Goal: Transaction & Acquisition: Obtain resource

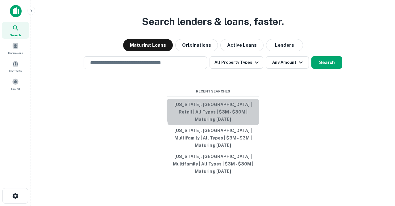
click at [225, 115] on button "[US_STATE], [GEOGRAPHIC_DATA] | Retail | All Types | $3M - $30M | Maturing [DAT…" at bounding box center [213, 112] width 93 height 26
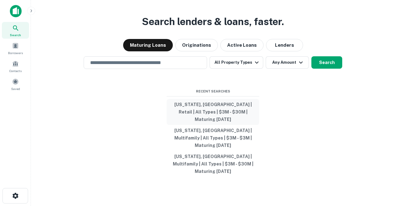
type input "**********"
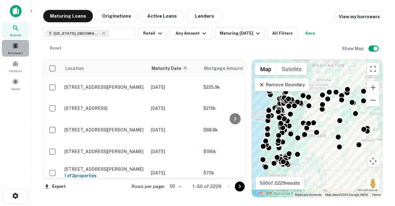
click at [17, 49] on span at bounding box center [15, 45] width 7 height 7
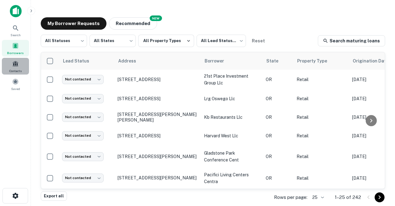
click at [15, 67] on span at bounding box center [15, 63] width 7 height 7
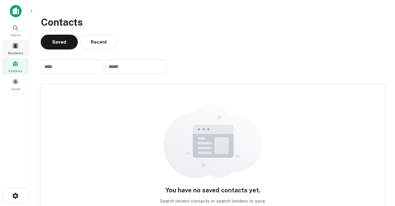
click at [19, 49] on span at bounding box center [15, 45] width 7 height 7
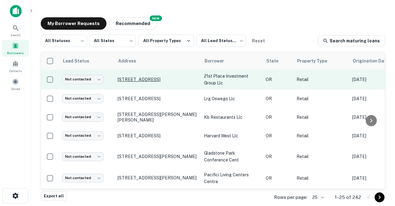
click at [150, 80] on p "[STREET_ADDRESS]" at bounding box center [158, 80] width 80 height 6
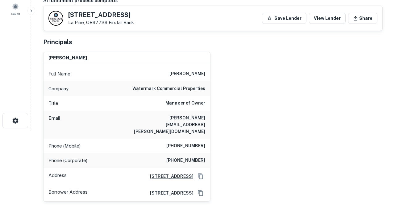
scroll to position [82, 0]
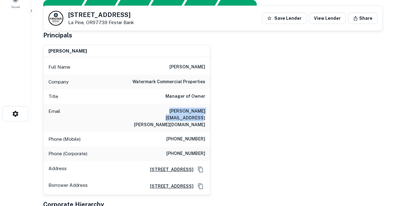
drag, startPoint x: 142, startPoint y: 111, endPoint x: 203, endPoint y: 112, distance: 60.9
click at [203, 112] on div "Email [PERSON_NAME][EMAIL_ADDRESS][PERSON_NAME][DOMAIN_NAME]" at bounding box center [127, 118] width 167 height 28
click at [134, 110] on div "Email jeff.hilst@watermarkprop.com" at bounding box center [127, 118] width 167 height 28
drag, startPoint x: 134, startPoint y: 110, endPoint x: 185, endPoint y: 111, distance: 51.0
click at [185, 111] on div "Email jeff.hilst@watermarkprop.com" at bounding box center [127, 118] width 167 height 28
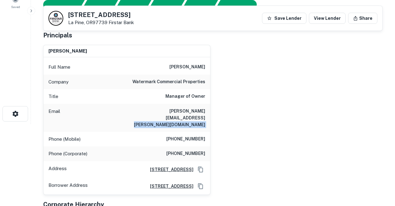
click at [185, 116] on div "Email jeff.hilst@watermarkprop.com" at bounding box center [127, 118] width 167 height 28
click at [141, 110] on div "Email jeff.hilst@watermarkprop.com" at bounding box center [127, 118] width 167 height 28
drag, startPoint x: 141, startPoint y: 110, endPoint x: 196, endPoint y: 113, distance: 55.7
click at [196, 113] on div "Email jeff.hilst@watermarkprop.com" at bounding box center [127, 118] width 167 height 28
click at [197, 132] on div "Phone (Mobile) (918) 260-6686" at bounding box center [127, 139] width 167 height 15
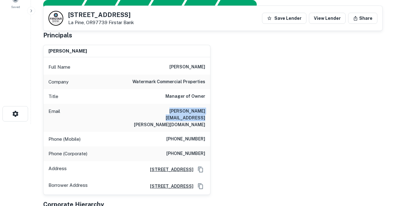
drag, startPoint x: 142, startPoint y: 111, endPoint x: 206, endPoint y: 112, distance: 63.9
click at [206, 112] on div "Email jeff.hilst@watermarkprop.com" at bounding box center [127, 118] width 167 height 28
copy h6 "jeff.hilst@watermarkprop.com"
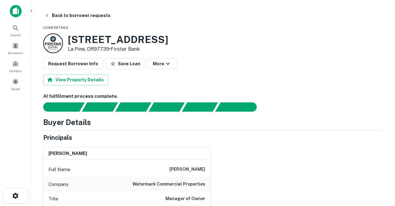
scroll to position [0, 0]
click at [67, 16] on button "Back to borrower requests" at bounding box center [77, 15] width 71 height 11
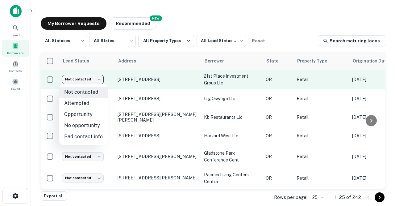
click at [100, 81] on body "Search Borrowers Contacts Saved My Borrower Requests NEW Recommended All Status…" at bounding box center [197, 103] width 395 height 206
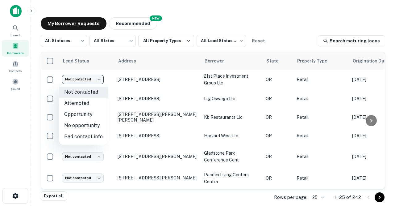
click at [85, 101] on li "Attempted" at bounding box center [83, 103] width 48 height 11
type input "*********"
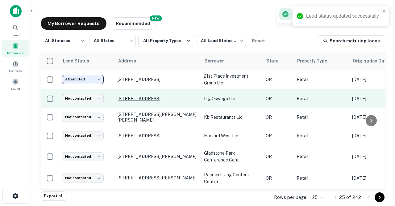
click at [128, 98] on p "15383 Bangy Rd Lake Oswego, OR97035" at bounding box center [158, 99] width 80 height 6
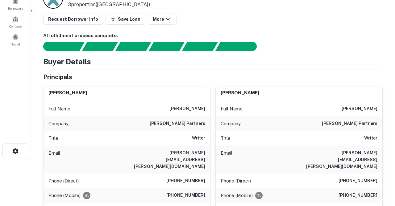
scroll to position [45, 0]
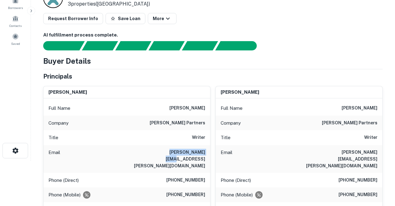
drag, startPoint x: 159, startPoint y: 154, endPoint x: 164, endPoint y: 150, distance: 6.6
click at [164, 150] on div "Email john@mcnellis.com" at bounding box center [127, 159] width 167 height 28
copy h6 "john@mcnellis.com"
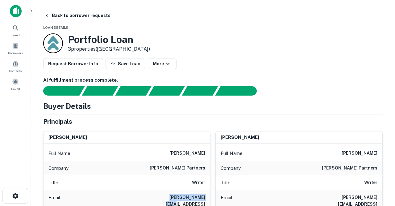
scroll to position [0, 0]
click at [62, 15] on button "Back to borrower requests" at bounding box center [77, 15] width 71 height 11
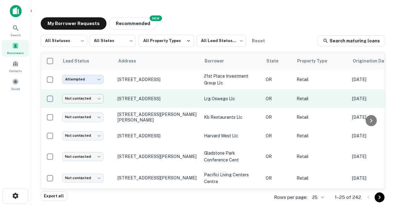
click at [97, 97] on body "Search Borrowers Contacts Saved My Borrower Requests NEW Recommended All Status…" at bounding box center [197, 103] width 395 height 206
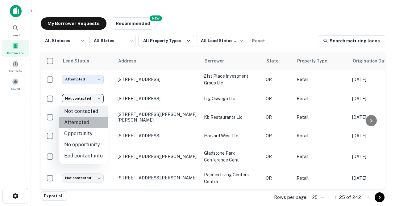
click at [87, 122] on li "Attempted" at bounding box center [83, 122] width 48 height 11
type input "*********"
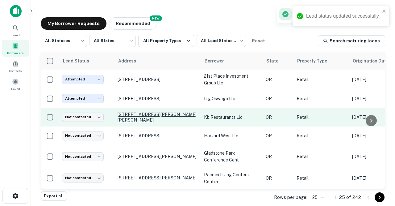
click at [132, 115] on p "1678 Ne Burnside Rd Gresham, OR97030" at bounding box center [158, 116] width 80 height 11
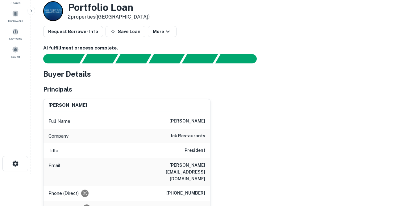
scroll to position [38, 0]
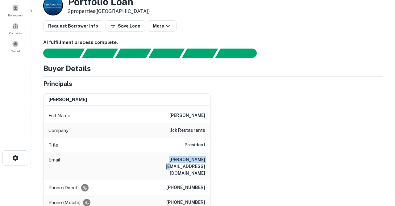
drag, startPoint x: 166, startPoint y: 156, endPoint x: 201, endPoint y: 162, distance: 36.3
click at [201, 162] on div "Email joe@jckstar.com" at bounding box center [127, 166] width 167 height 28
copy h6 "joe@jckstar.com"
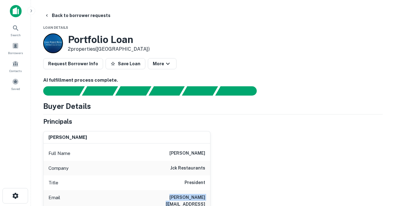
scroll to position [0, 0]
click at [78, 16] on button "Back to borrower requests" at bounding box center [77, 15] width 71 height 11
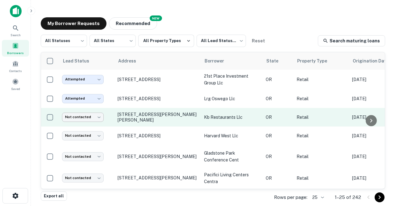
click at [101, 116] on body "Search Borrowers Contacts Saved My Borrower Requests NEW Recommended All Status…" at bounding box center [197, 103] width 395 height 206
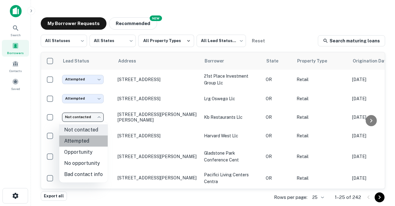
click at [87, 140] on li "Attempted" at bounding box center [83, 140] width 48 height 11
type input "*********"
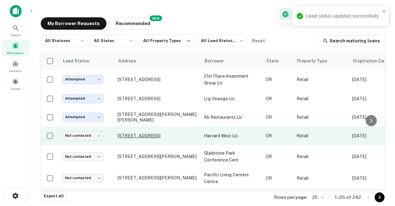
click at [135, 136] on p "507 W Umpqua St Roseburg, OR97471" at bounding box center [158, 136] width 80 height 6
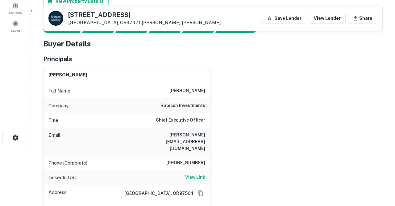
scroll to position [55, 0]
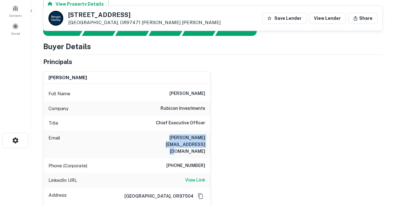
drag, startPoint x: 136, startPoint y: 135, endPoint x: 207, endPoint y: 138, distance: 71.1
click at [207, 138] on div "Email daniel@rubicon-investments.com" at bounding box center [127, 144] width 167 height 28
copy h6 "daniel@rubicon-investments.com"
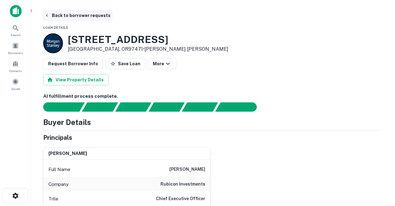
scroll to position [0, 0]
click at [82, 14] on button "Back to borrower requests" at bounding box center [77, 15] width 71 height 11
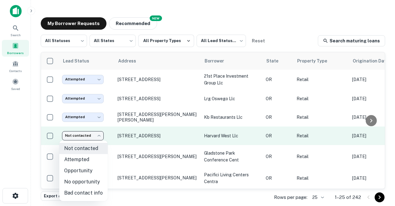
click at [101, 136] on body "Search Borrowers Contacts Saved My Borrower Requests NEW Recommended All Status…" at bounding box center [197, 103] width 395 height 206
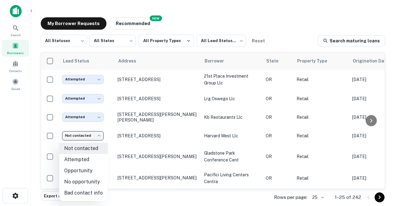
click at [84, 158] on li "Attempted" at bounding box center [83, 159] width 48 height 11
type input "*********"
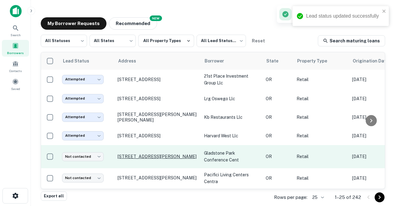
click at [134, 159] on p "19800 Oatfield Rd Gladstone, OR97027" at bounding box center [158, 157] width 80 height 6
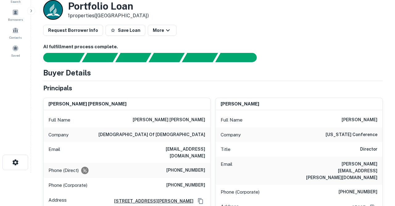
scroll to position [39, 0]
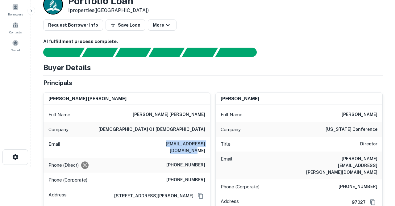
drag, startPoint x: 145, startPoint y: 145, endPoint x: 206, endPoint y: 143, distance: 61.2
click at [206, 143] on div "Email kara.johnsson@oc.npuc.org" at bounding box center [127, 147] width 167 height 21
copy h6 "kara.johnsson@oc.npuc.org"
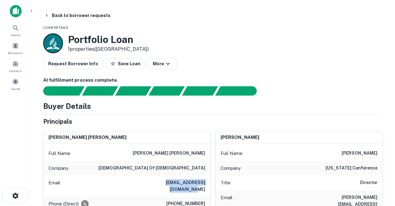
scroll to position [0, 0]
click at [78, 16] on button "Back to borrower requests" at bounding box center [77, 15] width 71 height 11
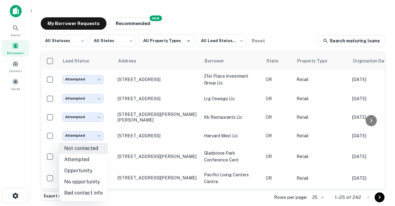
click at [102, 160] on body "Search Borrowers Contacts Saved My Borrower Requests NEW Recommended All Status…" at bounding box center [197, 103] width 395 height 206
click at [86, 160] on li "Attempted" at bounding box center [83, 159] width 48 height 11
type input "*********"
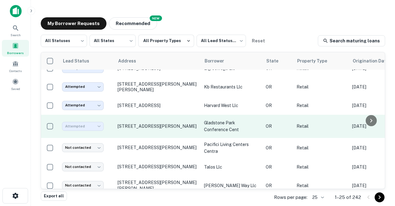
scroll to position [34, 0]
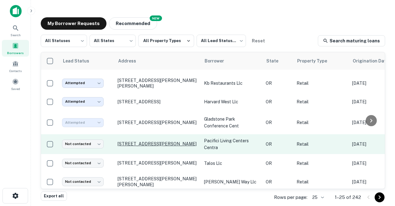
click at [132, 146] on p "228 Sw Meadow Lakes Dr Prineville, OR97754" at bounding box center [158, 144] width 80 height 6
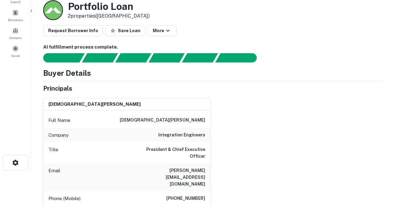
scroll to position [36, 0]
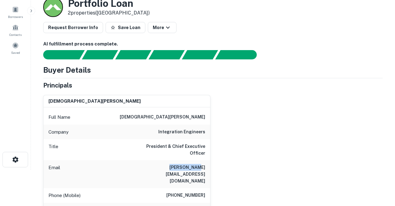
drag, startPoint x: 164, startPoint y: 160, endPoint x: 190, endPoint y: 160, distance: 25.9
click at [190, 160] on div "Email chrism@ie-pdx.com" at bounding box center [127, 174] width 167 height 28
click at [160, 162] on div "Email chrism@ie-pdx.com" at bounding box center [127, 174] width 167 height 28
drag, startPoint x: 160, startPoint y: 162, endPoint x: 194, endPoint y: 161, distance: 34.0
click at [194, 161] on div "Email chrism@ie-pdx.com" at bounding box center [127, 174] width 167 height 28
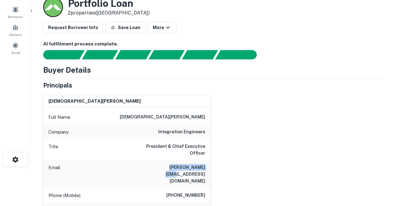
click at [194, 164] on h6 "chrism@ie-pdx.com" at bounding box center [168, 174] width 74 height 20
drag, startPoint x: 161, startPoint y: 162, endPoint x: 208, endPoint y: 162, distance: 47.0
click at [208, 162] on div "Email chrism@ie-pdx.com" at bounding box center [127, 174] width 167 height 28
copy h6 "chrism@ie-pdx.com"
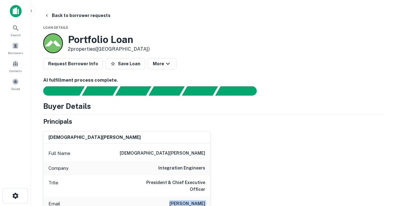
scroll to position [0, 0]
click at [65, 16] on button "Back to borrower requests" at bounding box center [77, 15] width 71 height 11
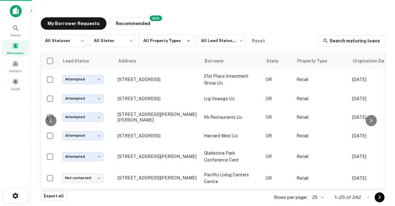
scroll to position [34, 0]
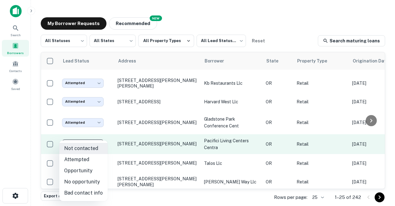
click at [101, 151] on body "Search Borrowers Contacts Saved My Borrower Requests NEW Recommended All Status…" at bounding box center [197, 103] width 395 height 206
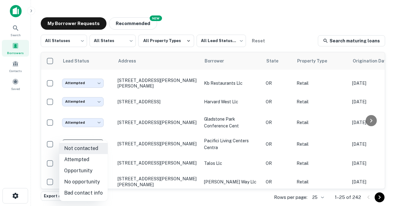
click at [91, 159] on li "Attempted" at bounding box center [83, 159] width 48 height 11
type input "*********"
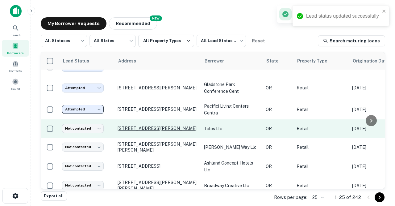
scroll to position [77, 0]
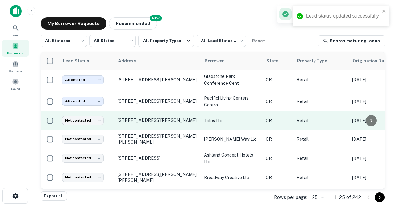
click at [142, 123] on p "[STREET_ADDRESS][PERSON_NAME]" at bounding box center [158, 120] width 80 height 6
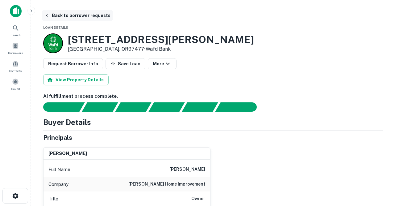
click at [80, 15] on button "Back to borrower requests" at bounding box center [77, 15] width 71 height 11
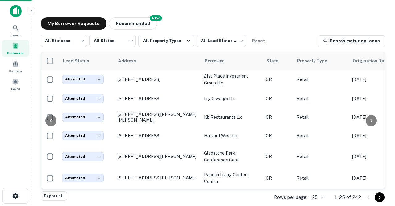
scroll to position [77, 0]
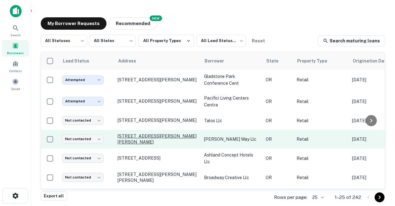
click at [127, 144] on p "2644 Suzanne Way Eugene, OR97408" at bounding box center [158, 138] width 80 height 11
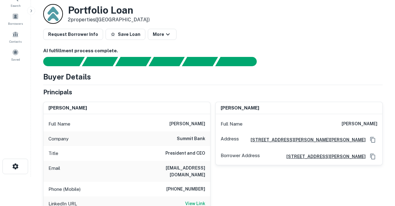
scroll to position [30, 0]
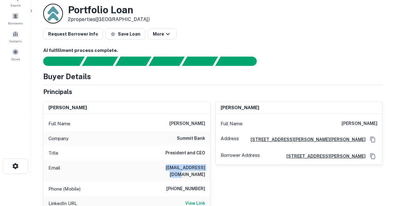
drag, startPoint x: 157, startPoint y: 167, endPoint x: 208, endPoint y: 166, distance: 50.7
click at [208, 166] on div "Email cwanichek@sbko.bank" at bounding box center [127, 170] width 167 height 21
copy h6 "cwanichek@sbko.bank"
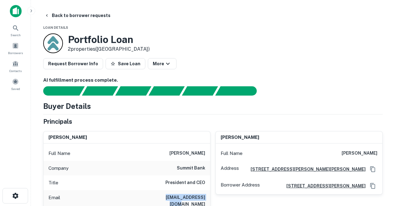
scroll to position [0, 0]
click at [64, 18] on button "Back to borrower requests" at bounding box center [77, 15] width 71 height 11
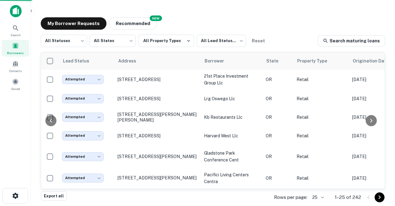
scroll to position [77, 0]
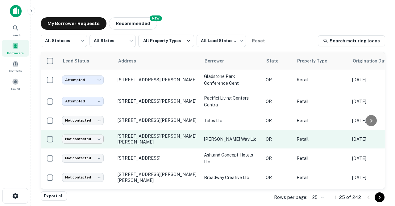
click at [99, 145] on body "Search Borrowers Contacts Saved My Borrower Requests NEW Recommended All Status…" at bounding box center [197, 103] width 395 height 206
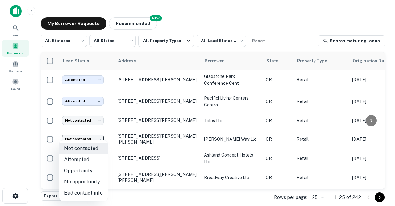
click at [88, 158] on li "Attempted" at bounding box center [83, 159] width 48 height 11
type input "*********"
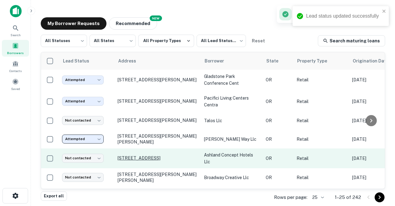
click at [126, 161] on p "[STREET_ADDRESS]" at bounding box center [158, 158] width 80 height 6
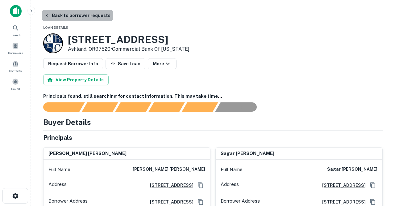
click at [79, 15] on button "Back to borrower requests" at bounding box center [77, 15] width 71 height 11
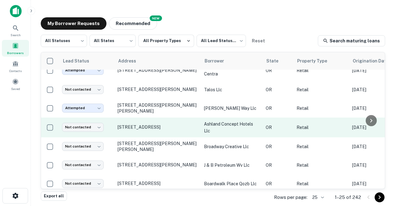
scroll to position [108, 0]
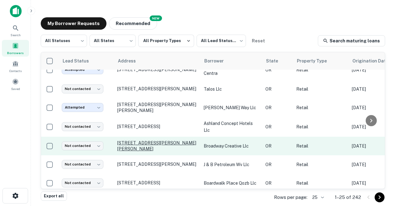
click at [125, 151] on p "[STREET_ADDRESS][PERSON_NAME][PERSON_NAME]" at bounding box center [157, 145] width 80 height 11
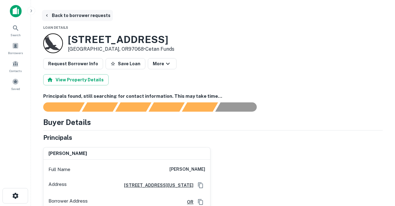
click at [82, 15] on button "Back to borrower requests" at bounding box center [77, 15] width 71 height 11
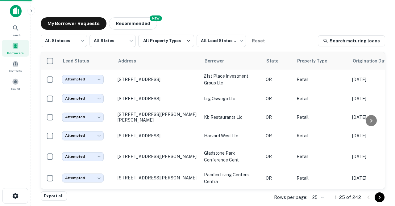
scroll to position [108, 0]
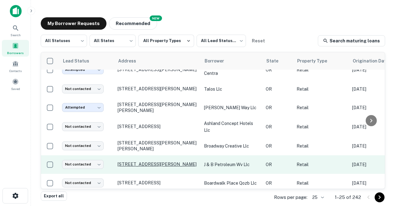
click at [128, 167] on p "[STREET_ADDRESS][PERSON_NAME]" at bounding box center [158, 164] width 80 height 6
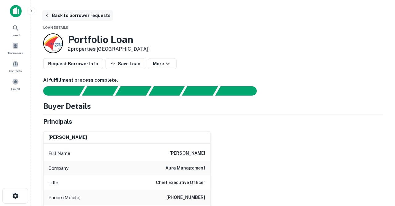
click at [72, 16] on button "Back to borrower requests" at bounding box center [77, 15] width 71 height 11
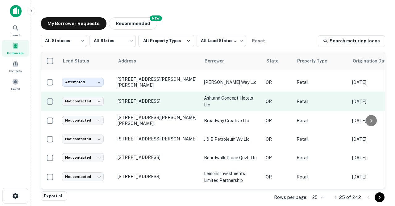
scroll to position [139, 0]
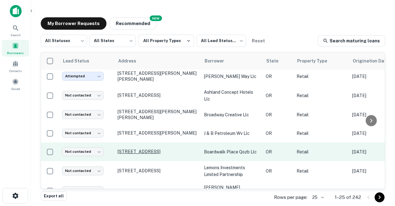
click at [124, 154] on p "[STREET_ADDRESS]" at bounding box center [158, 152] width 80 height 6
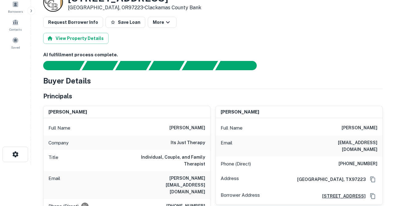
scroll to position [44, 0]
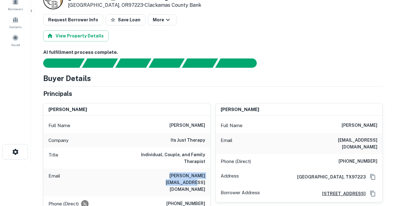
drag, startPoint x: 149, startPoint y: 175, endPoint x: 208, endPoint y: 175, distance: 58.4
click at [208, 175] on div "Email tracy@itsjust-therapy.com" at bounding box center [127, 182] width 167 height 28
copy h6 "tracy@itsjust-therapy.com"
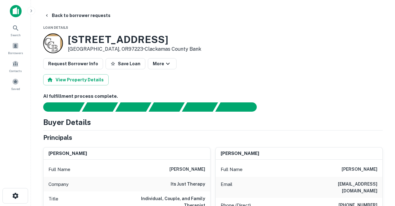
scroll to position [0, 0]
click at [69, 16] on button "Back to borrower requests" at bounding box center [77, 15] width 71 height 11
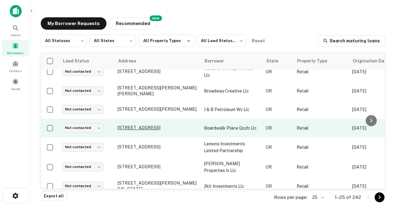
scroll to position [168, 0]
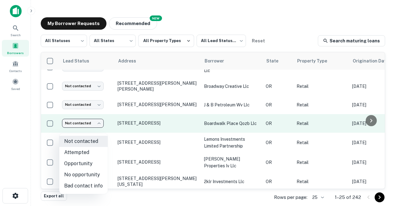
click at [102, 128] on body "Search Borrowers Contacts Saved My Borrower Requests NEW Recommended All Status…" at bounding box center [197, 103] width 395 height 206
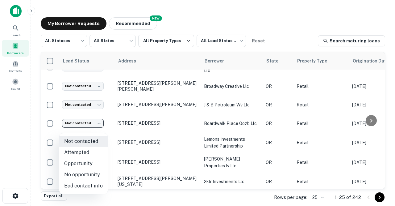
click at [90, 152] on li "Attempted" at bounding box center [83, 152] width 48 height 11
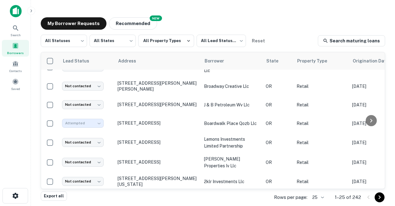
type input "*********"
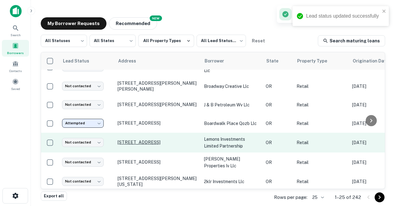
click at [128, 145] on p "[STREET_ADDRESS]" at bounding box center [158, 142] width 80 height 6
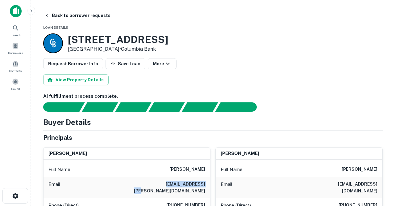
drag, startPoint x: 154, startPoint y: 183, endPoint x: 196, endPoint y: 184, distance: 41.1
click at [196, 184] on div "Email larr.bardell@gmail.com" at bounding box center [127, 187] width 167 height 21
click at [153, 185] on div "Email larr.bardell@gmail.com" at bounding box center [127, 187] width 167 height 21
drag, startPoint x: 153, startPoint y: 185, endPoint x: 204, endPoint y: 186, distance: 51.9
click at [204, 186] on div "Email larr.bardell@gmail.com" at bounding box center [127, 187] width 167 height 21
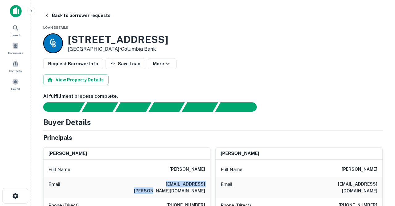
click at [204, 186] on h6 "larr.bardell@gmail.com" at bounding box center [168, 187] width 74 height 14
drag, startPoint x: 153, startPoint y: 182, endPoint x: 197, endPoint y: 183, distance: 44.5
click at [197, 183] on div "Email larr.bardell@gmail.com" at bounding box center [127, 187] width 167 height 21
click at [150, 185] on div "Email larr.bardell@gmail.com" at bounding box center [127, 187] width 167 height 21
drag, startPoint x: 150, startPoint y: 185, endPoint x: 206, endPoint y: 185, distance: 56.5
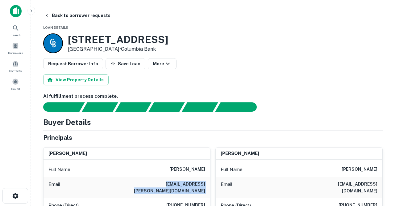
click at [206, 185] on div "Email larr.bardell@gmail.com" at bounding box center [127, 187] width 167 height 21
copy h6 "larr.bardell@gmail.com"
click at [62, 15] on button "Back to borrower requests" at bounding box center [77, 15] width 71 height 11
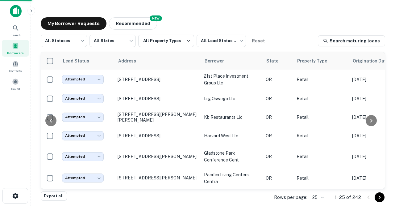
scroll to position [168, 0]
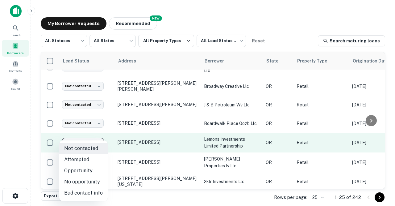
click at [99, 148] on body "Search Borrowers Contacts Saved My Borrower Requests NEW Recommended All Status…" at bounding box center [197, 103] width 395 height 206
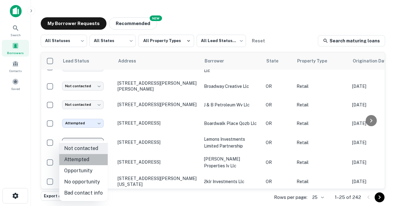
click at [92, 160] on li "Attempted" at bounding box center [83, 159] width 48 height 11
type input "*********"
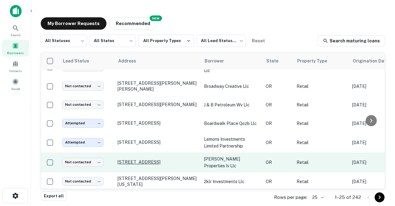
click at [130, 165] on p "[STREET_ADDRESS]" at bounding box center [158, 162] width 80 height 6
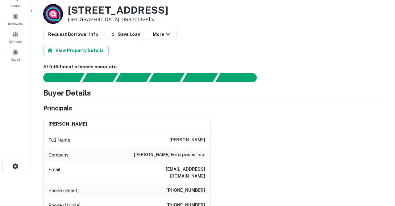
scroll to position [33, 0]
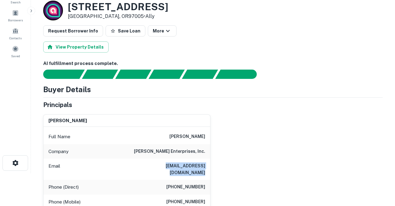
drag, startPoint x: 135, startPoint y: 164, endPoint x: 208, endPoint y: 166, distance: 73.2
click at [208, 166] on div "Email blanphere@beavertonhonda.com" at bounding box center [127, 168] width 167 height 21
drag, startPoint x: 136, startPoint y: 164, endPoint x: 210, endPoint y: 166, distance: 74.2
click at [210, 166] on div "robert d lanphere Full Name robert d lanphere Company lanphere enterprises, inc…" at bounding box center [126, 185] width 167 height 143
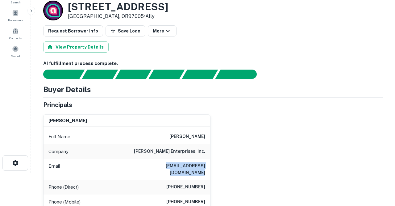
copy h6 "blanphere@beavertonhonda.com"
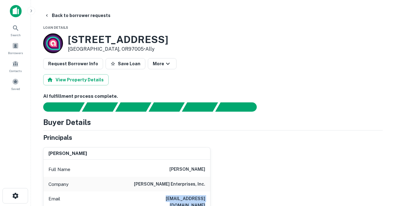
scroll to position [0, 0]
click at [69, 16] on button "Back to borrower requests" at bounding box center [77, 15] width 71 height 11
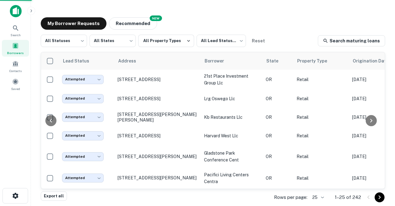
scroll to position [168, 0]
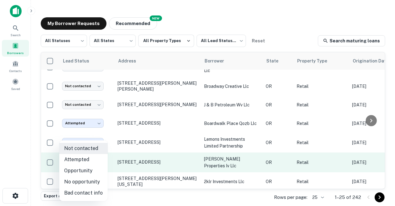
click at [100, 167] on body "Search Borrowers Contacts Saved My Borrower Requests NEW Recommended All Status…" at bounding box center [197, 103] width 395 height 206
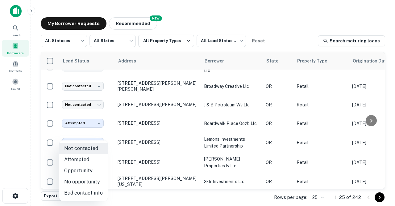
click at [87, 160] on li "Attempted" at bounding box center [83, 159] width 48 height 11
type input "*********"
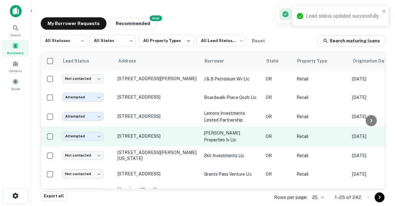
scroll to position [206, 0]
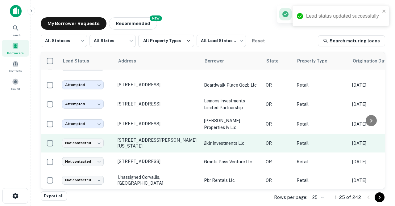
click at [143, 150] on td "[STREET_ADDRESS][PERSON_NAME][US_STATE]" at bounding box center [158, 143] width 86 height 19
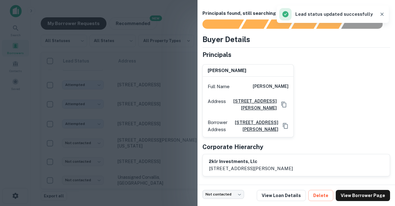
click at [145, 122] on div at bounding box center [197, 103] width 395 height 206
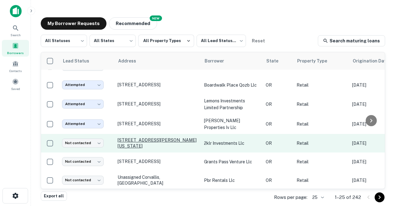
click at [141, 148] on p "[STREET_ADDRESS][PERSON_NAME][US_STATE]" at bounding box center [158, 142] width 80 height 11
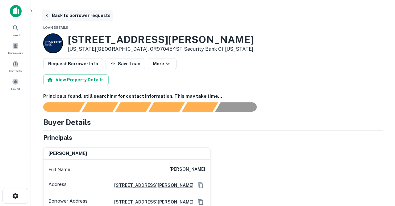
click at [86, 16] on button "Back to borrower requests" at bounding box center [77, 15] width 71 height 11
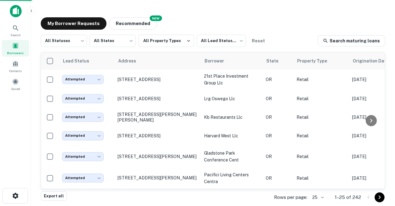
scroll to position [206, 0]
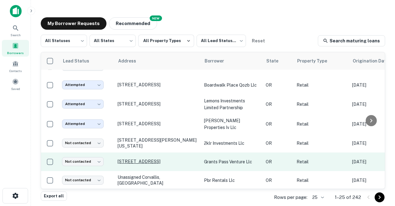
click at [128, 164] on p "1000 Ne E St Grants Pass, OR97526" at bounding box center [158, 161] width 80 height 6
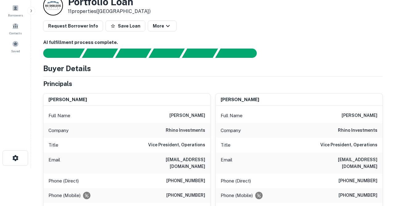
scroll to position [41, 0]
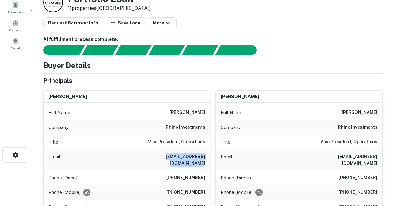
drag, startPoint x: 130, startPoint y: 154, endPoint x: 196, endPoint y: 156, distance: 66.1
click at [196, 156] on div "Email becca@rhinoinvestmentsgroup.com" at bounding box center [127, 159] width 167 height 21
click at [129, 157] on div "Email becca@rhinoinvestmentsgroup.com" at bounding box center [127, 159] width 167 height 21
drag, startPoint x: 129, startPoint y: 157, endPoint x: 198, endPoint y: 156, distance: 68.9
click at [198, 156] on div "Email becca@rhinoinvestmentsgroup.com" at bounding box center [127, 159] width 167 height 21
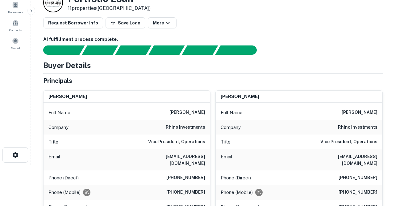
click at [198, 156] on h6 "becca@rhinoinvestmentsgroup.com" at bounding box center [168, 160] width 74 height 14
click at [128, 155] on div "Email becca@rhinoinvestmentsgroup.com" at bounding box center [127, 159] width 167 height 21
drag, startPoint x: 128, startPoint y: 155, endPoint x: 195, endPoint y: 157, distance: 67.3
click at [195, 157] on div "Email becca@rhinoinvestmentsgroup.com" at bounding box center [127, 159] width 167 height 21
click at [128, 157] on div "Email becca@rhinoinvestmentsgroup.com" at bounding box center [127, 159] width 167 height 21
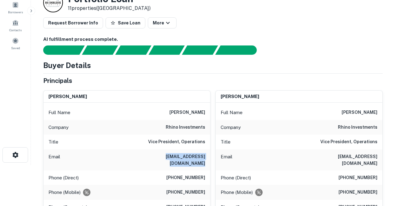
drag, startPoint x: 128, startPoint y: 157, endPoint x: 196, endPoint y: 157, distance: 67.9
click at [196, 157] on div "Email becca@rhinoinvestmentsgroup.com" at bounding box center [127, 159] width 167 height 21
click at [127, 156] on div "Email becca@rhinoinvestmentsgroup.com" at bounding box center [127, 159] width 167 height 21
drag, startPoint x: 127, startPoint y: 156, endPoint x: 200, endPoint y: 156, distance: 73.5
click at [200, 156] on div "Email becca@rhinoinvestmentsgroup.com" at bounding box center [127, 159] width 167 height 21
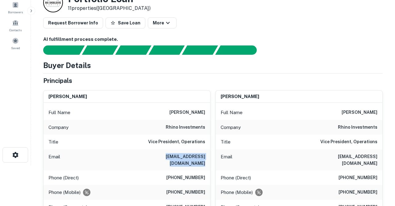
click at [200, 156] on h6 "becca@rhinoinvestmentsgroup.com" at bounding box center [168, 160] width 74 height 14
click at [132, 155] on div "Email becca@rhinoinvestmentsgroup.com" at bounding box center [127, 159] width 167 height 21
drag, startPoint x: 132, startPoint y: 155, endPoint x: 202, endPoint y: 157, distance: 70.1
click at [202, 157] on div "Email becca@rhinoinvestmentsgroup.com" at bounding box center [127, 159] width 167 height 21
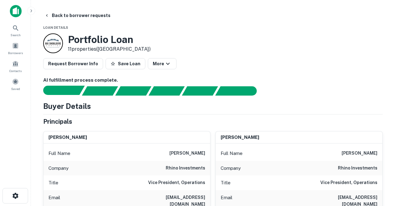
scroll to position [0, 0]
click at [80, 16] on button "Back to borrower requests" at bounding box center [77, 15] width 71 height 11
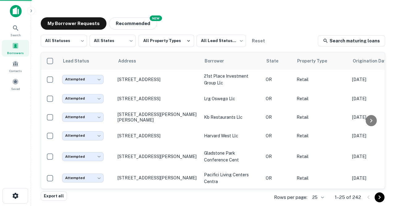
scroll to position [206, 0]
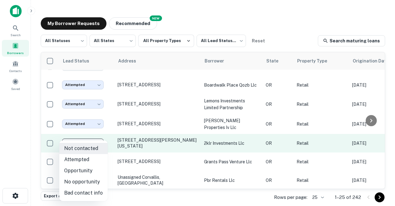
click at [101, 146] on body "Search Borrowers Contacts Saved My Borrower Requests NEW Recommended All Status…" at bounding box center [197, 103] width 395 height 206
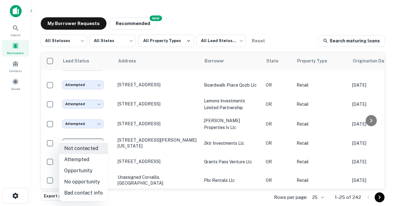
click at [88, 158] on li "Attempted" at bounding box center [83, 159] width 48 height 11
type input "*********"
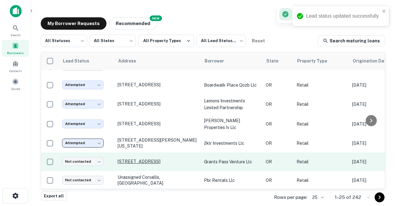
click at [132, 163] on p "1000 Ne E St Grants Pass, OR97526" at bounding box center [158, 161] width 80 height 6
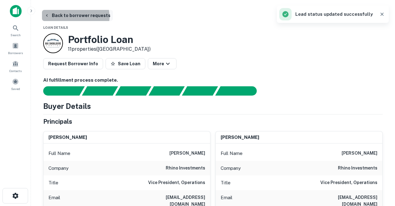
click at [74, 17] on button "Back to borrower requests" at bounding box center [77, 15] width 71 height 11
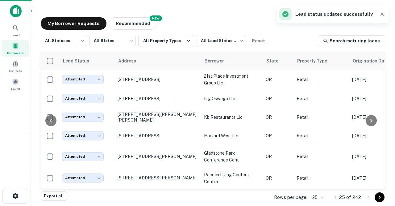
scroll to position [206, 0]
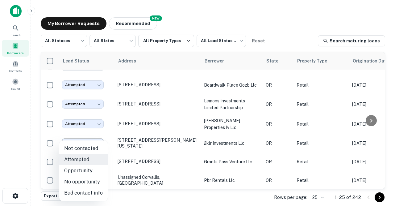
click at [102, 147] on body "Search Borrowers Contacts Saved My Borrower Requests NEW Recommended All Status…" at bounding box center [197, 103] width 395 height 206
click at [91, 159] on li "Attempted" at bounding box center [83, 159] width 48 height 11
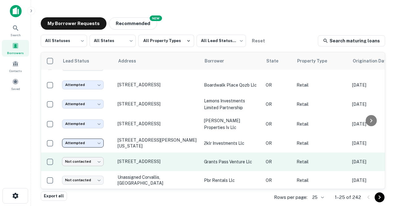
click at [97, 167] on body "Search Borrowers Contacts Saved My Borrower Requests NEW Recommended All Status…" at bounding box center [197, 103] width 395 height 206
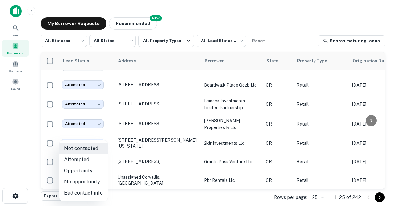
click at [84, 160] on li "Attempted" at bounding box center [83, 159] width 48 height 11
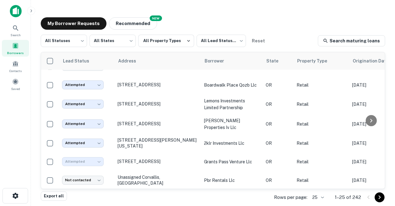
type input "*********"
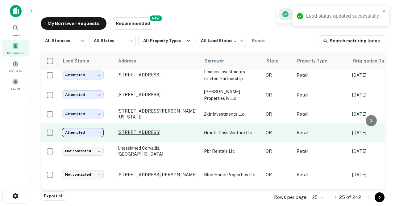
scroll to position [239, 0]
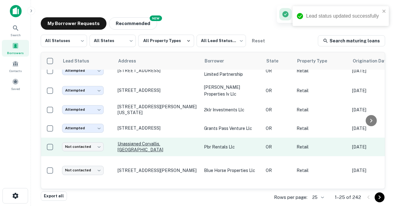
click at [130, 151] on p "Unassigned Corvallis, [GEOGRAPHIC_DATA]" at bounding box center [158, 146] width 80 height 11
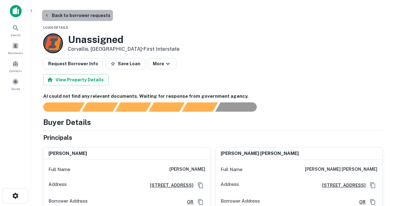
click at [81, 16] on button "Back to borrower requests" at bounding box center [77, 15] width 71 height 11
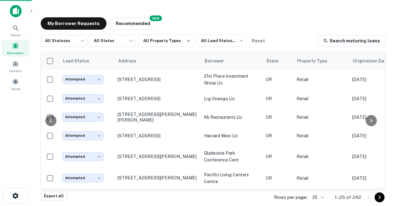
scroll to position [239, 0]
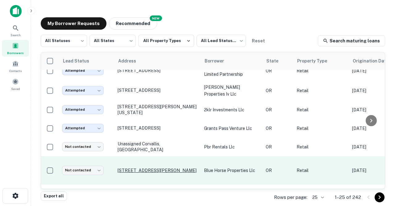
click at [141, 173] on p "[STREET_ADDRESS][PERSON_NAME]" at bounding box center [158, 170] width 80 height 6
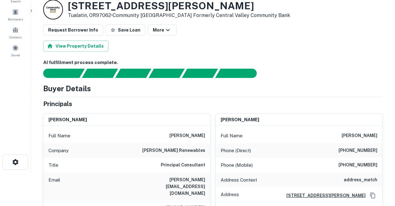
scroll to position [37, 0]
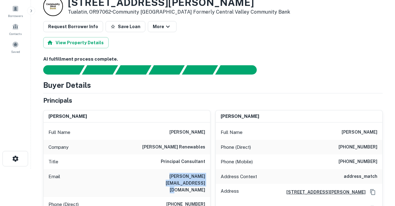
drag, startPoint x: 132, startPoint y: 176, endPoint x: 208, endPoint y: 178, distance: 76.6
click at [208, 178] on div "Email brad@hendricksonrenewables.com" at bounding box center [127, 183] width 167 height 28
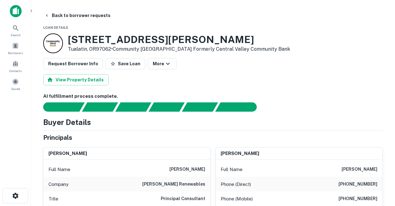
scroll to position [0, 0]
click at [66, 14] on button "Back to borrower requests" at bounding box center [77, 15] width 71 height 11
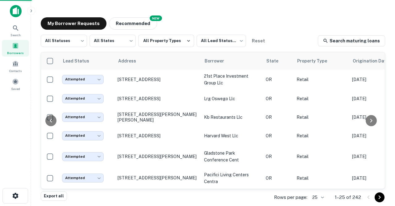
scroll to position [239, 0]
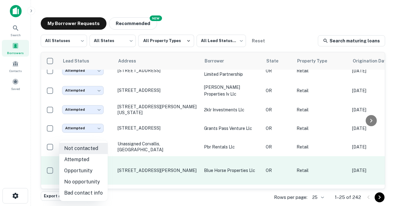
click at [99, 173] on body "Search Borrowers Contacts Saved My Borrower Requests NEW Recommended All Status…" at bounding box center [197, 103] width 395 height 206
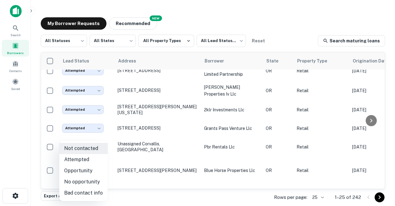
click at [85, 158] on li "Attempted" at bounding box center [83, 159] width 48 height 11
type input "*********"
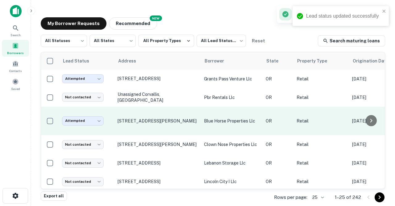
scroll to position [290, 0]
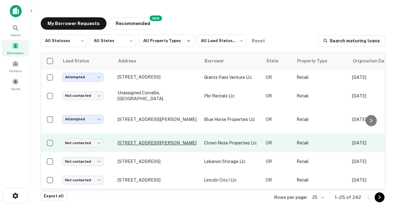
click at [137, 145] on p "[STREET_ADDRESS][PERSON_NAME]" at bounding box center [158, 143] width 80 height 6
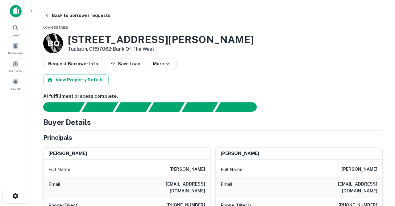
click at [134, 184] on div "Email amychapmanmcginnis@gmail.com" at bounding box center [127, 187] width 167 height 21
drag, startPoint x: 134, startPoint y: 184, endPoint x: 201, endPoint y: 185, distance: 67.0
click at [201, 185] on div "Email amychapmanmcginnis@gmail.com" at bounding box center [127, 187] width 167 height 21
click at [201, 185] on h6 "amychapmanmcginnis@gmail.com" at bounding box center [168, 187] width 74 height 14
click at [134, 181] on div "Email amychapmanmcginnis@gmail.com" at bounding box center [127, 187] width 167 height 21
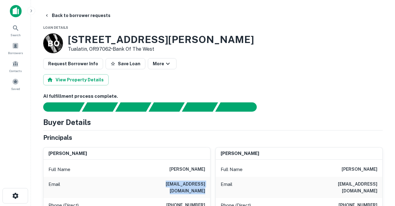
drag, startPoint x: 134, startPoint y: 181, endPoint x: 203, endPoint y: 184, distance: 68.9
click at [203, 184] on div "Email amychapmanmcginnis@gmail.com" at bounding box center [127, 187] width 167 height 21
click at [80, 16] on button "Back to borrower requests" at bounding box center [77, 15] width 71 height 11
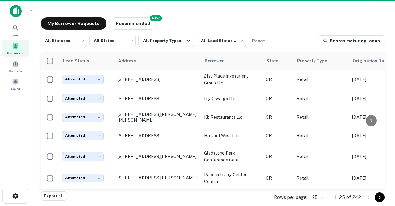
scroll to position [290, 0]
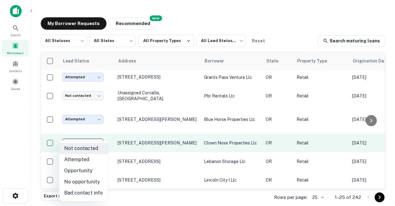
click at [103, 143] on body "Search Borrowers Contacts Saved My Borrower Requests NEW Recommended All Status…" at bounding box center [197, 103] width 395 height 206
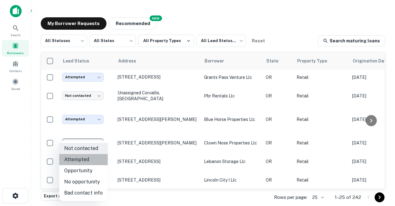
click at [90, 160] on li "Attempted" at bounding box center [83, 159] width 48 height 11
type input "*********"
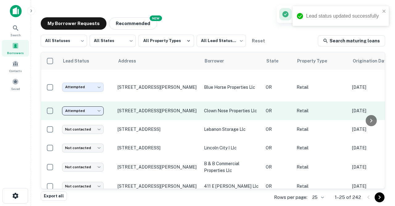
scroll to position [334, 0]
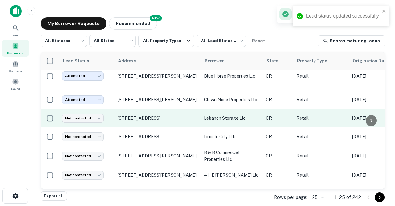
click at [153, 121] on p "[STREET_ADDRESS]" at bounding box center [158, 118] width 80 height 6
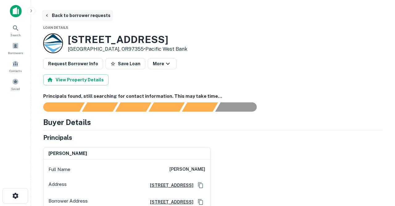
click at [77, 14] on button "Back to borrower requests" at bounding box center [77, 15] width 71 height 11
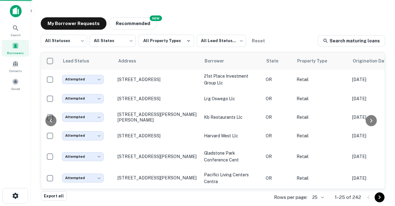
scroll to position [334, 0]
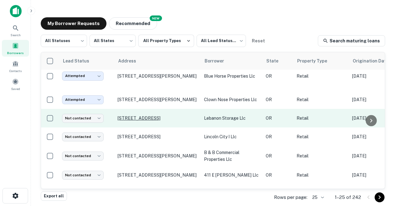
click at [127, 121] on p "[STREET_ADDRESS]" at bounding box center [158, 118] width 80 height 6
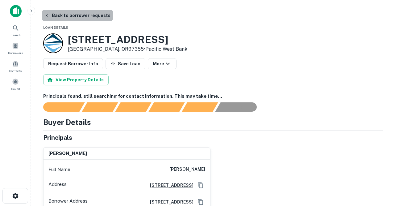
click at [91, 16] on button "Back to borrower requests" at bounding box center [77, 15] width 71 height 11
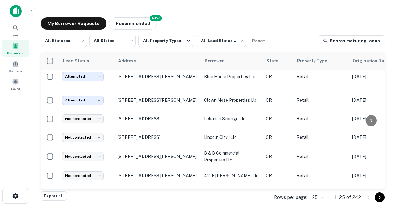
scroll to position [334, 0]
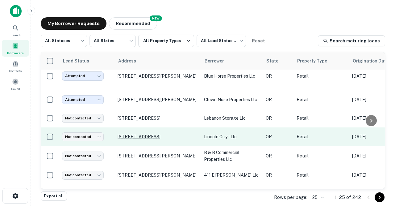
click at [127, 139] on p "[STREET_ADDRESS]" at bounding box center [158, 137] width 80 height 6
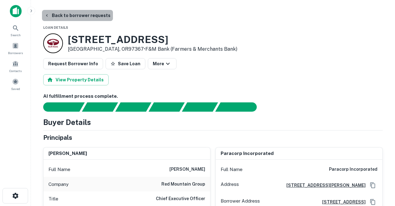
click at [83, 15] on button "Back to borrower requests" at bounding box center [77, 15] width 71 height 11
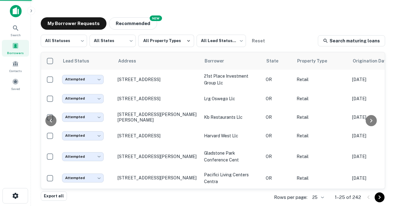
scroll to position [334, 0]
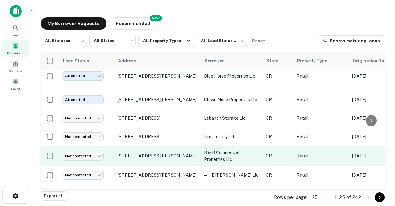
click at [128, 158] on p "[STREET_ADDRESS][PERSON_NAME]" at bounding box center [158, 156] width 80 height 6
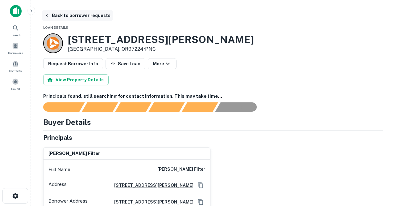
click at [82, 16] on button "Back to borrower requests" at bounding box center [77, 15] width 71 height 11
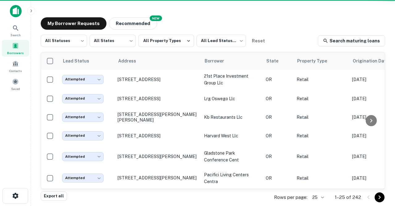
scroll to position [334, 0]
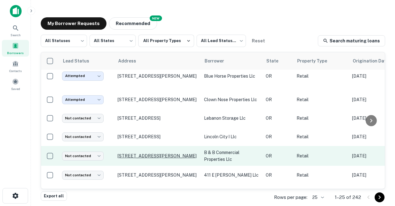
click at [120, 158] on p "[STREET_ADDRESS][PERSON_NAME]" at bounding box center [158, 156] width 80 height 6
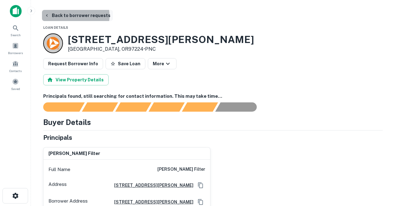
click at [72, 16] on button "Back to borrower requests" at bounding box center [77, 15] width 71 height 11
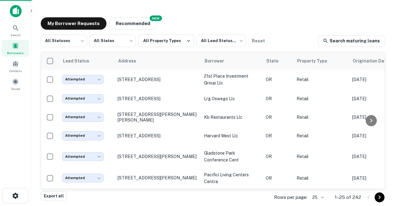
scroll to position [334, 0]
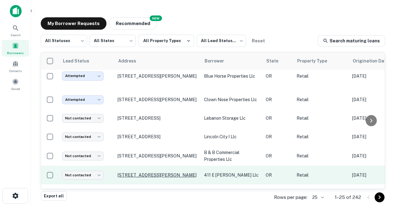
click at [129, 176] on p "[STREET_ADDRESS][PERSON_NAME]" at bounding box center [158, 175] width 80 height 6
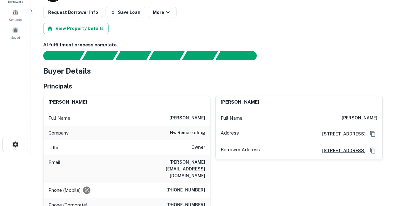
scroll to position [52, 0]
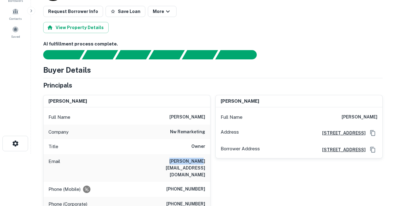
drag, startPoint x: 165, startPoint y: 160, endPoint x: 197, endPoint y: 161, distance: 32.1
click at [197, 161] on div "Email sean@nwrusa.com" at bounding box center [127, 168] width 167 height 28
click at [159, 161] on div "Email sean@nwrusa.com" at bounding box center [127, 168] width 167 height 28
drag, startPoint x: 159, startPoint y: 161, endPoint x: 205, endPoint y: 162, distance: 46.7
click at [205, 162] on div "Email sean@nwrusa.com" at bounding box center [127, 168] width 167 height 28
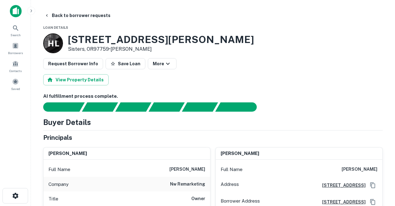
scroll to position [0, 0]
click at [74, 15] on button "Back to borrower requests" at bounding box center [77, 15] width 71 height 11
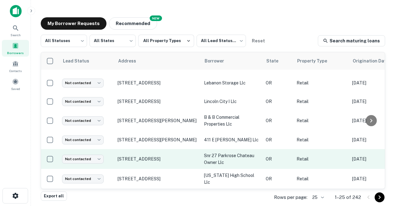
scroll to position [373, 0]
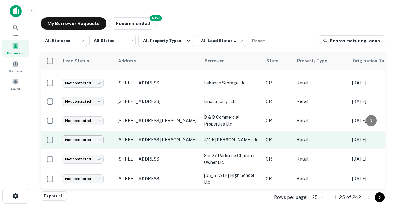
click at [100, 140] on body "Search Borrowers Contacts Saved My Borrower Requests NEW Recommended All Status…" at bounding box center [197, 103] width 395 height 206
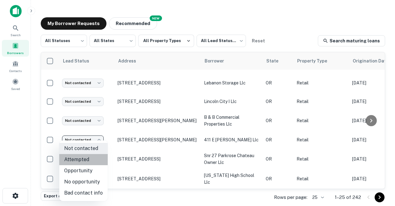
click at [89, 159] on li "Attempted" at bounding box center [83, 159] width 48 height 11
type input "*********"
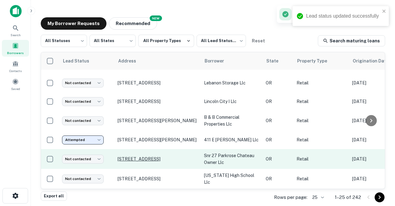
click at [125, 160] on p "[STREET_ADDRESS]" at bounding box center [158, 159] width 80 height 6
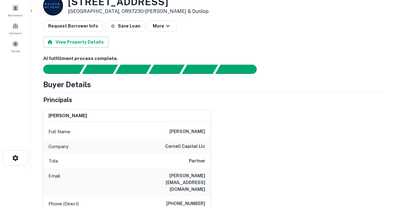
scroll to position [40, 0]
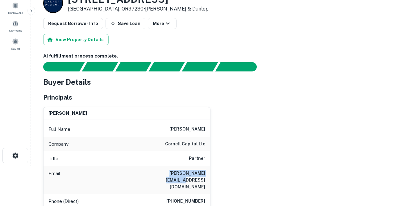
drag, startPoint x: 148, startPoint y: 172, endPoint x: 195, endPoint y: 173, distance: 47.3
click at [195, 173] on div "Email justine@cornellcapllc.com" at bounding box center [127, 180] width 167 height 28
click at [142, 174] on div "Email justine@cornellcapllc.com" at bounding box center [127, 180] width 167 height 28
drag, startPoint x: 142, startPoint y: 174, endPoint x: 196, endPoint y: 172, distance: 54.7
click at [196, 172] on div "Email justine@cornellcapllc.com" at bounding box center [127, 180] width 167 height 28
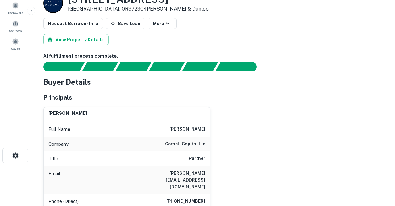
click at [197, 194] on div "Phone (Direct) 212-219-2237" at bounding box center [127, 201] width 167 height 15
click at [145, 174] on div "Email justine@cornellcapllc.com" at bounding box center [127, 180] width 167 height 28
drag, startPoint x: 145, startPoint y: 174, endPoint x: 202, endPoint y: 172, distance: 57.8
click at [202, 172] on div "Email justine@cornellcapllc.com" at bounding box center [127, 180] width 167 height 28
click at [202, 172] on h6 "justine@cornellcapllc.com" at bounding box center [168, 180] width 74 height 20
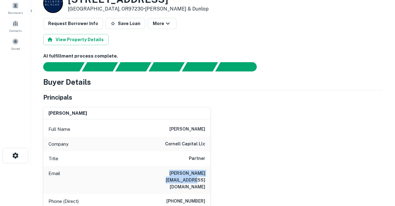
drag, startPoint x: 151, startPoint y: 174, endPoint x: 206, endPoint y: 177, distance: 55.4
click at [206, 177] on div "Email justine@cornellcapllc.com" at bounding box center [127, 180] width 167 height 28
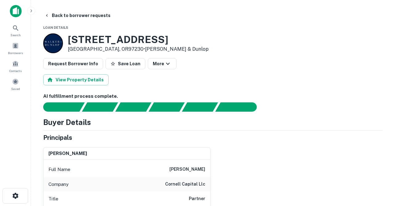
scroll to position [0, 0]
click at [78, 15] on button "Back to borrower requests" at bounding box center [77, 15] width 71 height 11
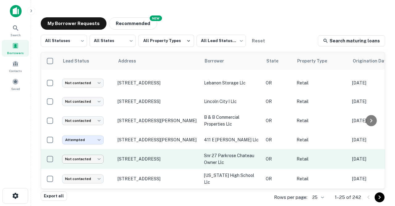
click at [100, 156] on body "Search Borrowers Contacts Saved My Borrower Requests NEW Recommended All Status…" at bounding box center [197, 103] width 395 height 206
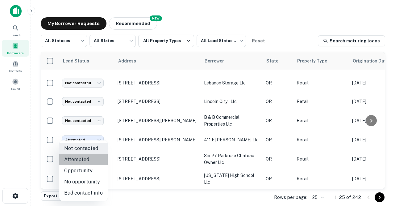
click at [91, 157] on li "Attempted" at bounding box center [83, 159] width 48 height 11
type input "*********"
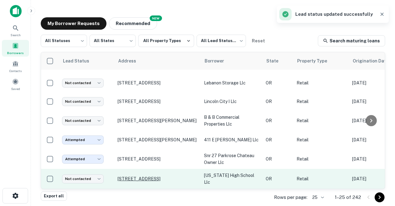
click at [137, 178] on p "[STREET_ADDRESS]" at bounding box center [158, 179] width 80 height 6
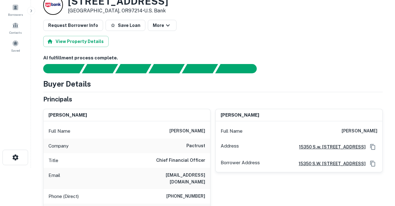
scroll to position [39, 0]
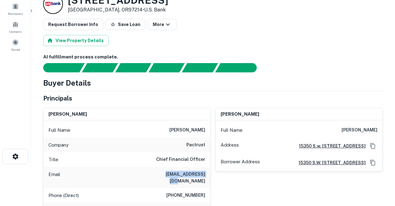
drag, startPoint x: 155, startPoint y: 175, endPoint x: 207, endPoint y: 173, distance: 51.3
click at [207, 173] on div "Email johnh@pactrust.com" at bounding box center [127, 177] width 167 height 21
drag, startPoint x: 160, startPoint y: 170, endPoint x: 207, endPoint y: 174, distance: 47.1
click at [207, 174] on div "Email johnh@pactrust.com" at bounding box center [127, 177] width 167 height 21
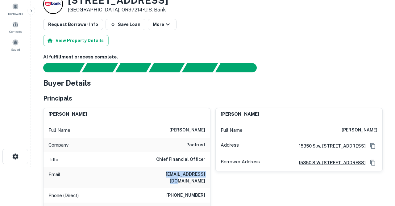
click at [207, 174] on div "Email johnh@pactrust.com" at bounding box center [127, 177] width 167 height 21
drag, startPoint x: 162, startPoint y: 174, endPoint x: 195, endPoint y: 177, distance: 32.5
click at [195, 177] on div "Email johnh@pactrust.com" at bounding box center [127, 177] width 167 height 21
drag, startPoint x: 162, startPoint y: 174, endPoint x: 208, endPoint y: 174, distance: 46.0
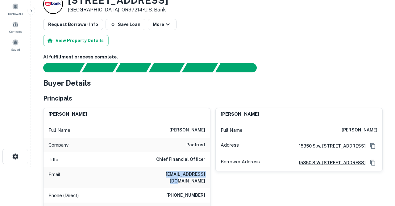
click at [208, 174] on div "Email johnh@pactrust.com" at bounding box center [127, 177] width 167 height 21
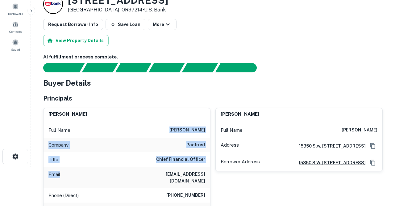
drag, startPoint x: 94, startPoint y: 170, endPoint x: 95, endPoint y: 125, distance: 44.8
click at [95, 125] on div "Full Name john c. hart Company pactrust Title Chief Financial Officer Email joh…" at bounding box center [127, 192] width 167 height 145
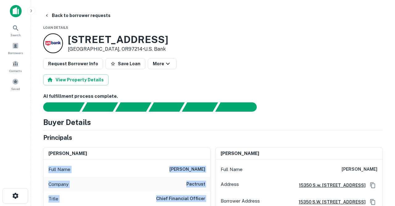
scroll to position [0, 0]
click at [90, 15] on button "Back to borrower requests" at bounding box center [77, 15] width 71 height 11
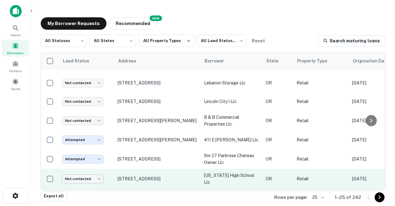
click at [100, 179] on body "Search Borrowers Contacts Saved My Borrower Requests NEW Recommended All Status…" at bounding box center [197, 103] width 395 height 206
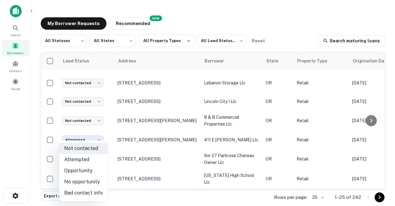
click at [88, 160] on li "Attempted" at bounding box center [83, 159] width 48 height 11
type input "*********"
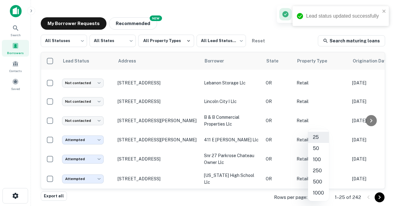
click at [323, 197] on body "Lead status updated successfully Search Borrowers Contacts Saved My Borrower Re…" at bounding box center [197, 103] width 395 height 206
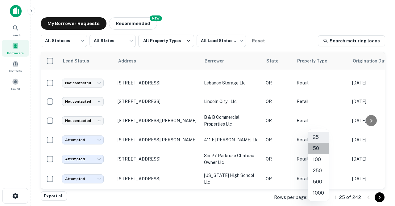
click at [315, 149] on li "50" at bounding box center [318, 148] width 21 height 11
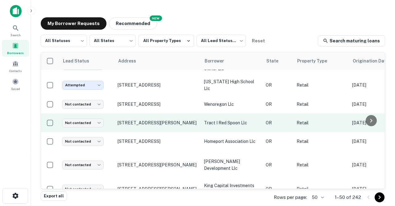
scroll to position [462, 0]
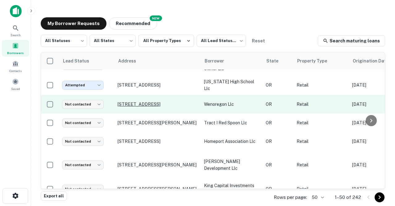
click at [144, 107] on p "[STREET_ADDRESS]" at bounding box center [158, 104] width 80 height 6
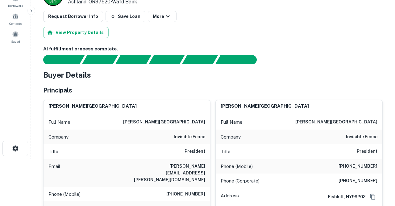
scroll to position [48, 0]
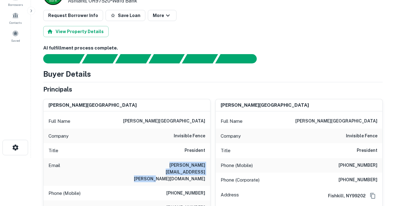
drag, startPoint x: 130, startPoint y: 166, endPoint x: 208, endPoint y: 168, distance: 78.2
click at [208, 168] on div "Email peter.nisbet@invisiblefencesouth.com" at bounding box center [127, 172] width 167 height 28
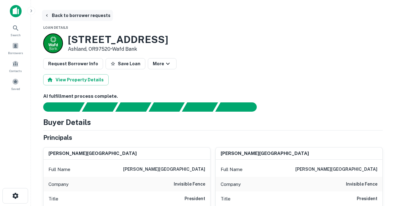
scroll to position [0, 0]
click at [81, 15] on button "Back to borrower requests" at bounding box center [77, 15] width 71 height 11
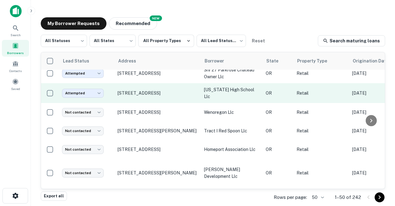
scroll to position [455, 0]
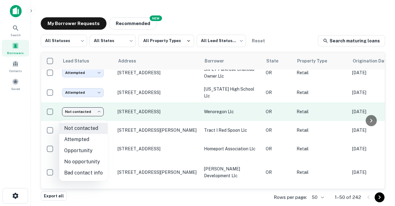
click at [97, 116] on body "Search Borrowers Contacts Saved My Borrower Requests NEW Recommended All Status…" at bounding box center [197, 103] width 395 height 206
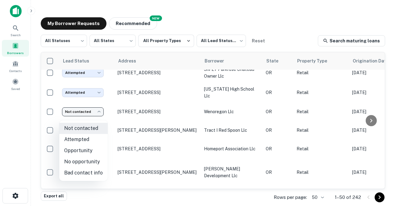
click at [84, 138] on li "Attempted" at bounding box center [83, 139] width 48 height 11
type input "*********"
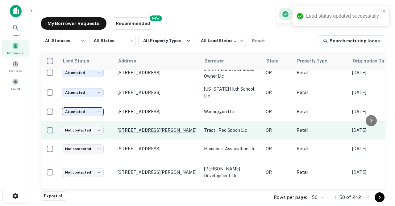
click at [128, 131] on p "[STREET_ADDRESS][PERSON_NAME]" at bounding box center [158, 130] width 80 height 6
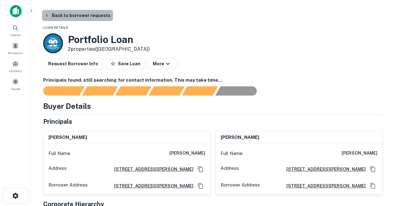
click at [82, 15] on button "Back to borrower requests" at bounding box center [77, 15] width 71 height 11
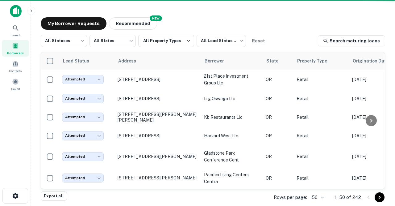
scroll to position [455, 0]
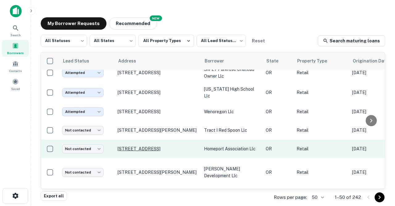
click at [123, 150] on p "[STREET_ADDRESS]" at bounding box center [158, 149] width 80 height 6
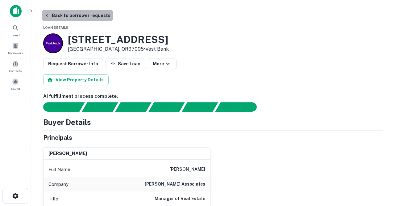
click at [78, 15] on button "Back to borrower requests" at bounding box center [77, 15] width 71 height 11
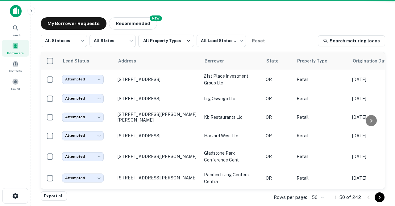
scroll to position [455, 0]
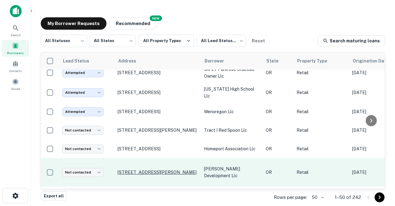
click at [138, 174] on p "[STREET_ADDRESS][PERSON_NAME]" at bounding box center [158, 172] width 80 height 6
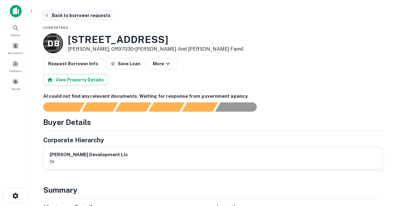
click at [81, 17] on button "Back to borrower requests" at bounding box center [77, 15] width 71 height 11
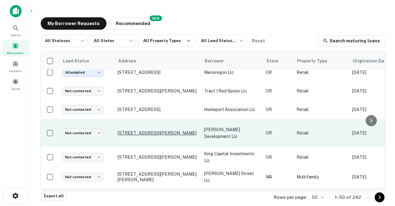
scroll to position [501, 0]
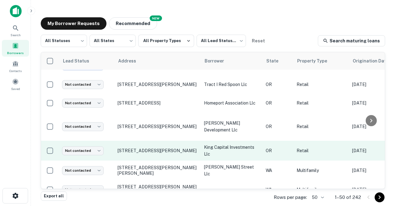
click at [136, 158] on td "5500 Ne Moore Ct Hillsboro, OR97124" at bounding box center [158, 151] width 86 height 20
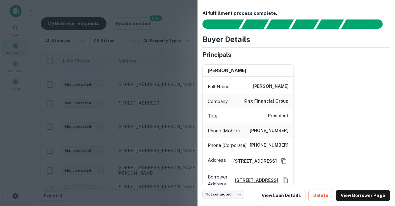
click at [121, 95] on div at bounding box center [197, 103] width 395 height 206
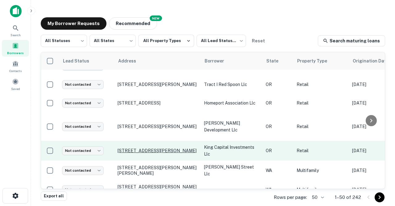
click at [142, 153] on p "5500 Ne Moore Ct Hillsboro, OR97124" at bounding box center [158, 151] width 80 height 6
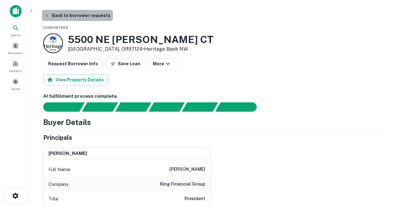
click at [82, 18] on button "Back to borrower requests" at bounding box center [77, 15] width 71 height 11
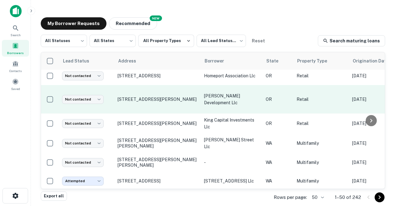
scroll to position [531, 0]
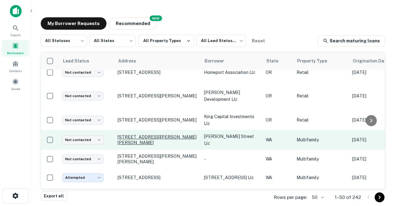
click at [152, 144] on p "1005 Rita St Sedro Woolley, WA98284" at bounding box center [158, 139] width 80 height 11
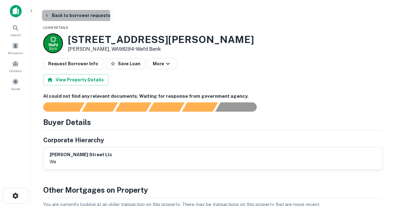
click at [76, 16] on button "Back to borrower requests" at bounding box center [77, 15] width 71 height 11
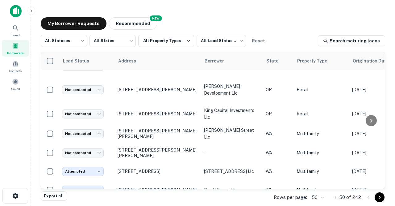
scroll to position [540, 0]
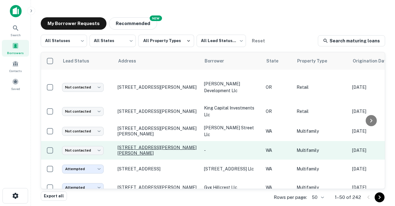
click at [124, 151] on p "1005 Rita Street Downtown 48 Sedro Woolley, WA98284" at bounding box center [158, 150] width 80 height 11
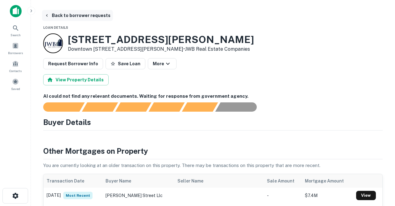
click at [79, 15] on button "Back to borrower requests" at bounding box center [77, 15] width 71 height 11
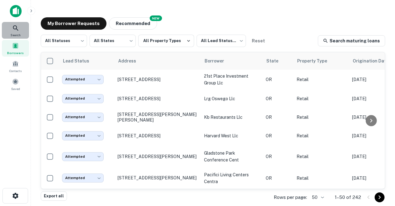
click at [17, 29] on icon at bounding box center [15, 27] width 7 height 7
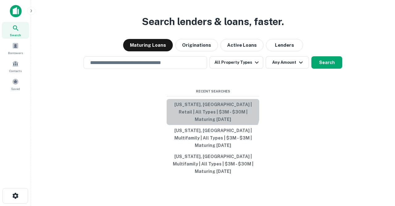
click at [198, 116] on button "[US_STATE], [GEOGRAPHIC_DATA] | Retail | All Types | $3M - $30M | Maturing [DAT…" at bounding box center [213, 112] width 93 height 26
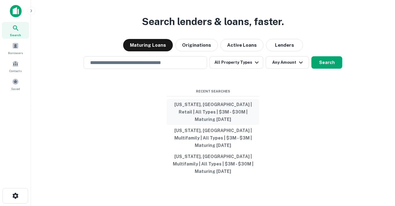
type input "**********"
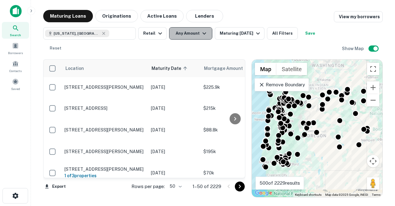
click at [206, 35] on icon "button" at bounding box center [204, 33] width 7 height 7
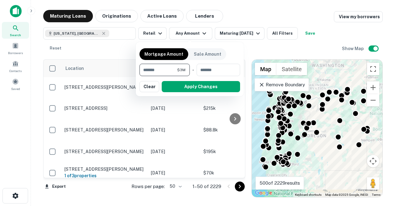
type input "*******"
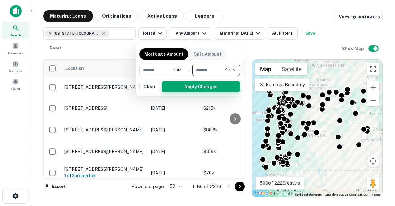
type input "********"
click at [196, 86] on button "Apply Changes" at bounding box center [201, 86] width 78 height 11
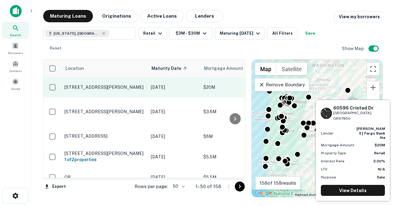
click at [124, 84] on p "[STREET_ADDRESS][PERSON_NAME]" at bounding box center [105, 87] width 80 height 6
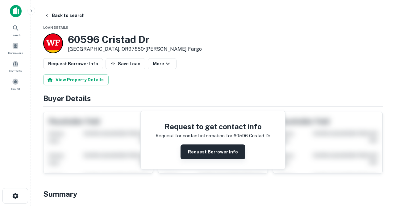
click at [196, 155] on button "Request Borrower Info" at bounding box center [213, 151] width 65 height 15
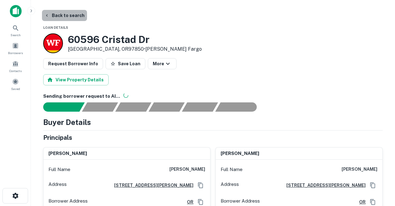
click at [73, 16] on button "Back to search" at bounding box center [64, 15] width 45 height 11
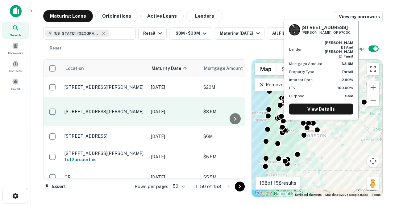
click at [123, 109] on p "[STREET_ADDRESS][PERSON_NAME]" at bounding box center [105, 112] width 80 height 6
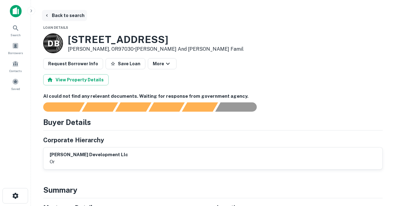
click at [71, 16] on button "Back to search" at bounding box center [64, 15] width 45 height 11
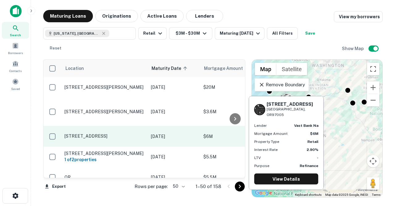
click at [113, 133] on p "[STREET_ADDRESS]" at bounding box center [105, 136] width 80 height 6
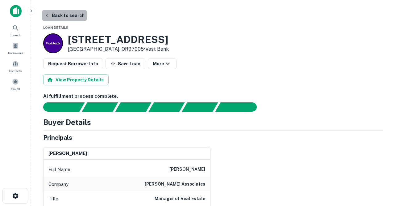
click at [74, 15] on button "Back to search" at bounding box center [64, 15] width 45 height 11
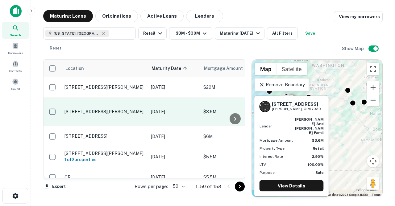
click at [126, 109] on p "1230 Ne Cleveland Ave Gresham, OR97030" at bounding box center [105, 112] width 80 height 6
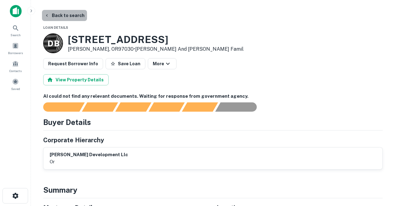
click at [70, 15] on button "Back to search" at bounding box center [64, 15] width 45 height 11
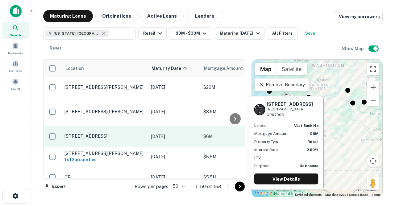
click at [109, 133] on p "11055 Sw Canyon Rd Beaverton, OR97005" at bounding box center [105, 136] width 80 height 6
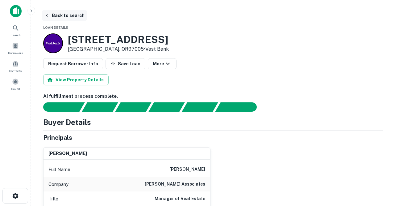
click at [68, 15] on button "Back to search" at bounding box center [64, 15] width 45 height 11
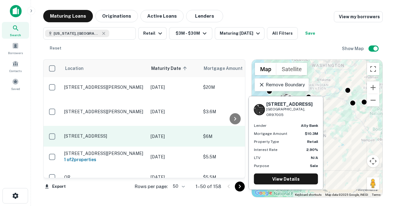
scroll to position [0, 0]
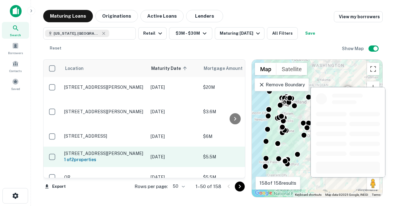
click at [118, 150] on p "165 S Columbia St Milton Freewater, OR97862" at bounding box center [104, 153] width 80 height 6
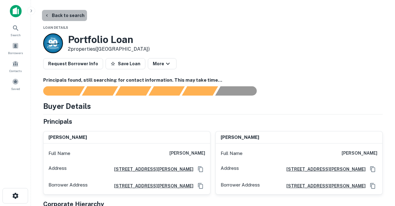
click at [73, 14] on button "Back to search" at bounding box center [64, 15] width 45 height 11
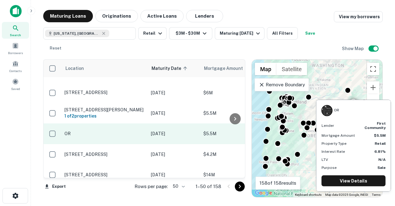
scroll to position [45, 0]
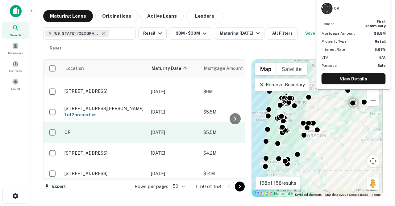
click at [113, 129] on p "OR" at bounding box center [105, 132] width 80 height 6
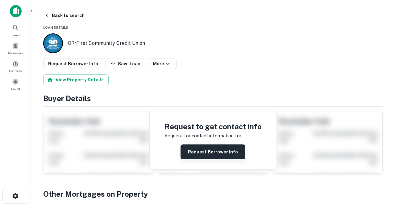
click at [198, 154] on button "Request Borrower Info" at bounding box center [213, 151] width 65 height 15
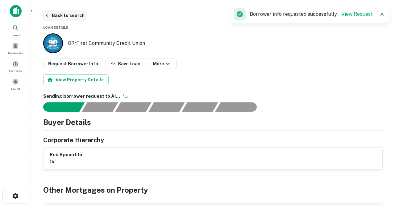
click at [78, 17] on button "Back to search" at bounding box center [64, 15] width 45 height 11
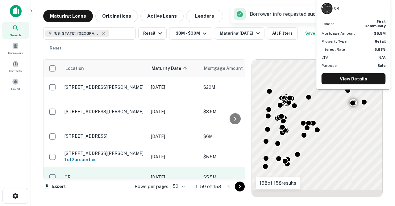
scroll to position [45, 0]
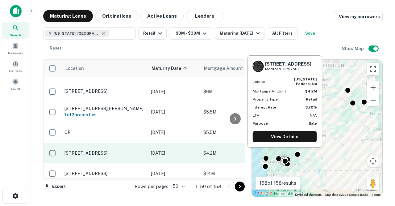
click at [104, 150] on p "1920 N Pacific Hwy Medford, OR97501" at bounding box center [105, 153] width 80 height 6
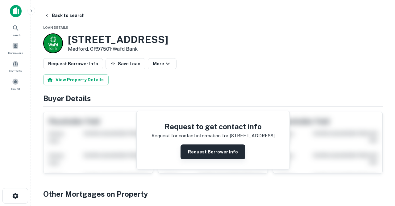
click at [195, 158] on button "Request Borrower Info" at bounding box center [213, 151] width 65 height 15
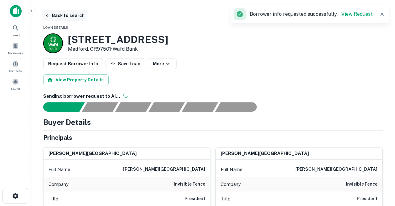
click at [69, 15] on button "Back to search" at bounding box center [64, 15] width 45 height 11
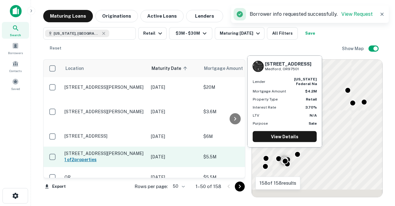
scroll to position [45, 0]
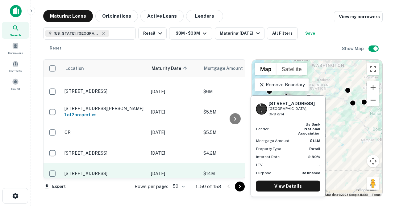
click at [159, 170] on p "[DATE]" at bounding box center [174, 173] width 46 height 7
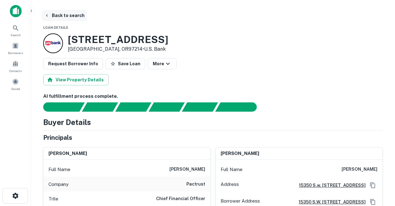
click at [74, 16] on button "Back to search" at bounding box center [64, 15] width 45 height 11
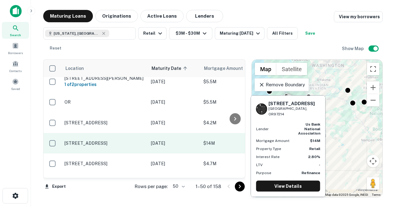
scroll to position [83, 0]
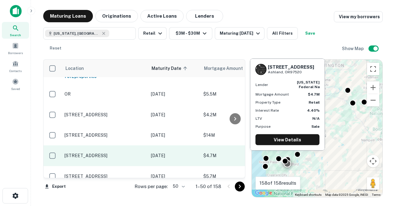
click at [154, 152] on p "[DATE]" at bounding box center [174, 155] width 46 height 7
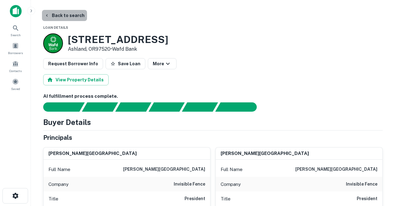
click at [70, 15] on button "Back to search" at bounding box center [64, 15] width 45 height 11
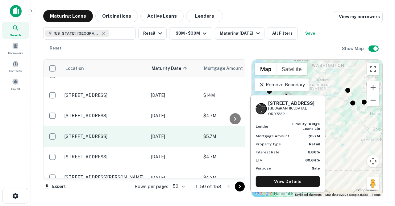
scroll to position [124, 0]
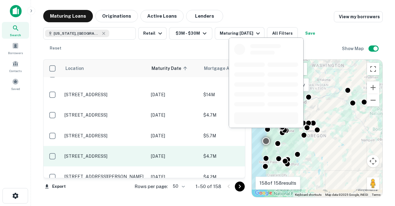
click at [150, 146] on td "[DATE]" at bounding box center [174, 156] width 53 height 20
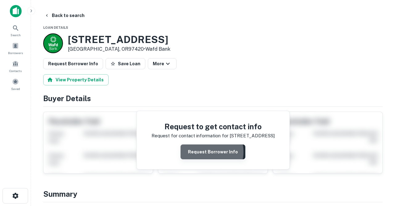
click at [206, 151] on button "Request Borrower Info" at bounding box center [213, 151] width 65 height 15
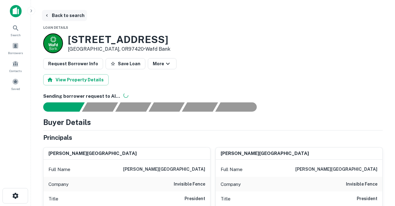
click at [71, 16] on button "Back to search" at bounding box center [64, 15] width 45 height 11
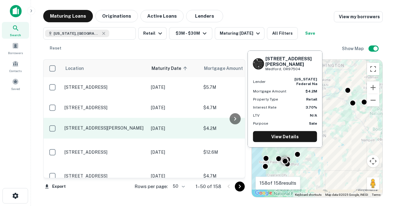
scroll to position [174, 0]
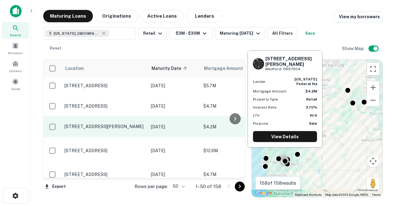
click at [116, 124] on p "1010 Biddle Rd Medford, OR97504" at bounding box center [105, 127] width 80 height 6
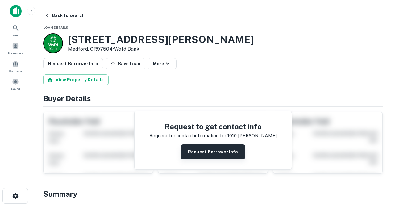
click at [190, 153] on button "Request Borrower Info" at bounding box center [213, 151] width 65 height 15
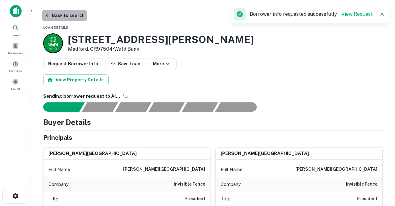
click at [72, 16] on button "Back to search" at bounding box center [64, 15] width 45 height 11
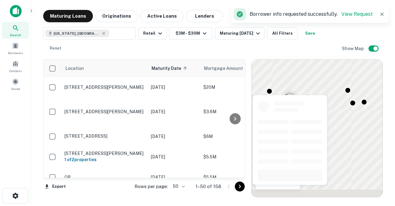
scroll to position [174, 0]
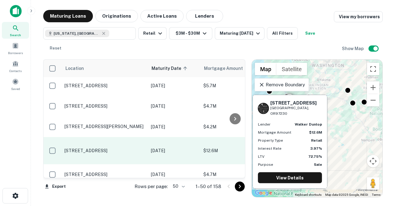
click at [125, 148] on p "3141 Wi Ne 148th Ave Portland, OR97230" at bounding box center [105, 151] width 80 height 6
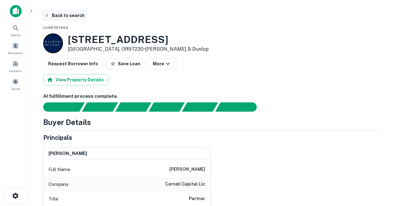
click at [67, 18] on button "Back to search" at bounding box center [64, 15] width 45 height 11
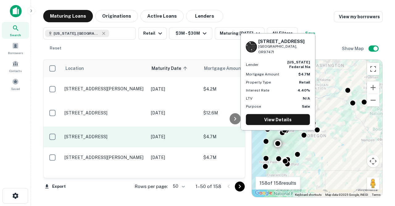
scroll to position [212, 0]
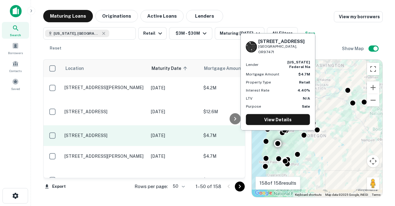
click at [123, 132] on p "[STREET_ADDRESS]" at bounding box center [105, 135] width 80 height 6
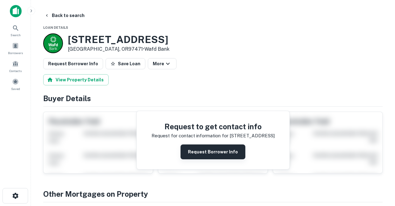
click at [198, 148] on button "Request Borrower Info" at bounding box center [213, 151] width 65 height 15
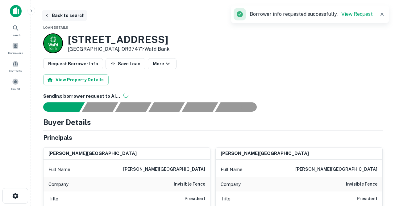
click at [75, 16] on button "Back to search" at bounding box center [64, 15] width 45 height 11
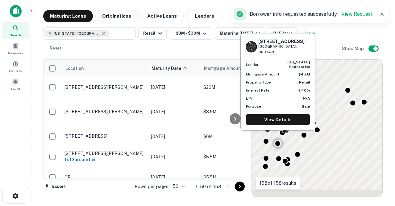
scroll to position [212, 0]
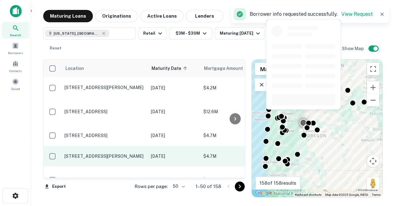
click at [133, 146] on td "411 E Carpenter Ln Sisters, OR97759" at bounding box center [104, 156] width 86 height 20
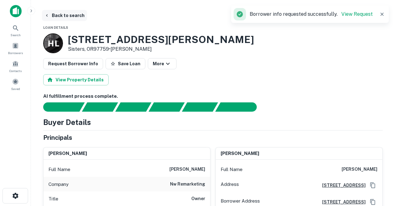
click at [74, 15] on button "Back to search" at bounding box center [64, 15] width 45 height 11
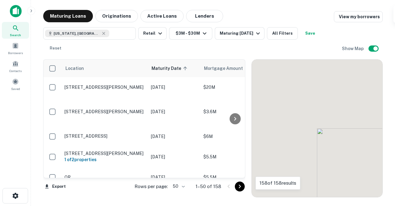
scroll to position [212, 0]
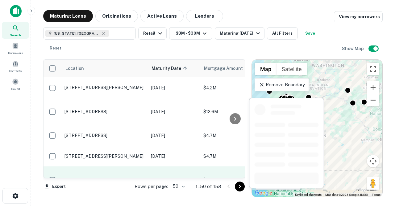
click at [108, 177] on p "7560 Sw Durham Rd Portland, OR97224" at bounding box center [105, 180] width 80 height 6
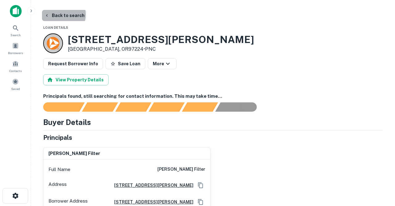
click at [61, 15] on button "Back to search" at bounding box center [64, 15] width 45 height 11
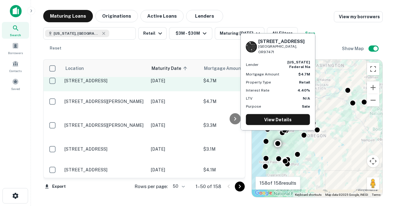
scroll to position [269, 0]
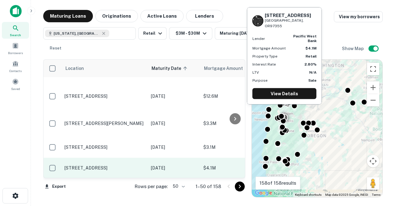
click at [126, 158] on td "[STREET_ADDRESS]" at bounding box center [104, 168] width 86 height 20
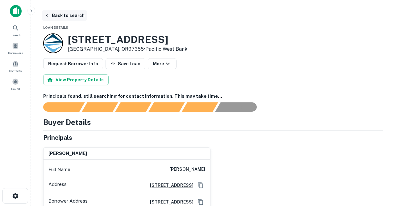
click at [74, 17] on button "Back to search" at bounding box center [64, 15] width 45 height 11
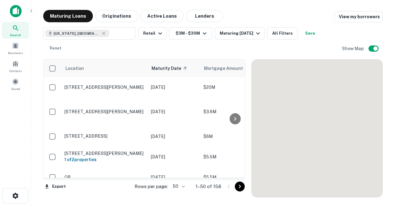
scroll to position [269, 0]
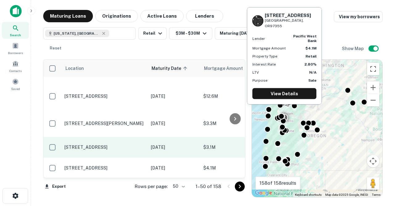
drag, startPoint x: 132, startPoint y: 157, endPoint x: 130, endPoint y: 126, distance: 31.0
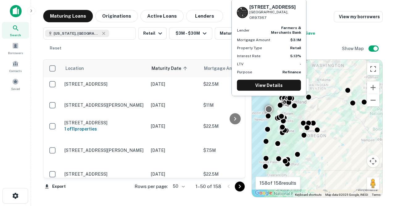
scroll to position [465, 0]
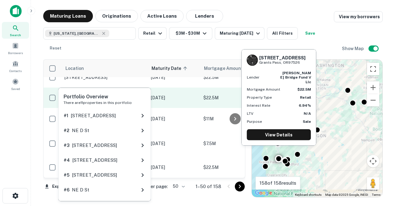
click at [120, 97] on h6 "1 of 11 properties" at bounding box center [105, 100] width 80 height 7
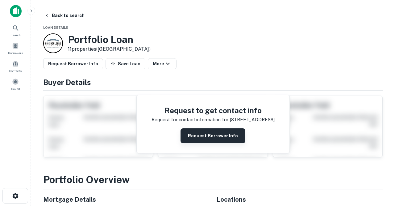
click at [193, 134] on button "Request Borrower Info" at bounding box center [213, 135] width 65 height 15
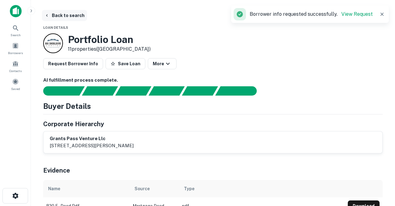
click at [75, 16] on button "Back to search" at bounding box center [64, 15] width 45 height 11
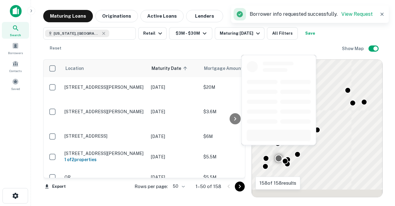
scroll to position [465, 0]
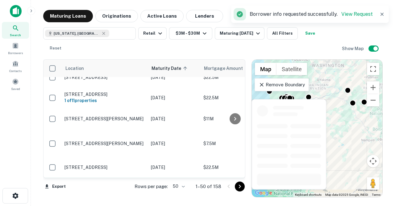
click at [137, 182] on p "[STREET_ADDRESS][PERSON_NAME][US_STATE]" at bounding box center [105, 187] width 80 height 11
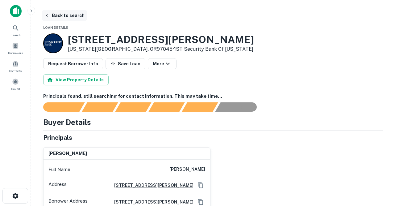
click at [72, 15] on button "Back to search" at bounding box center [64, 15] width 45 height 11
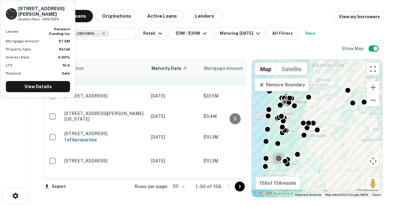
scroll to position [542, 0]
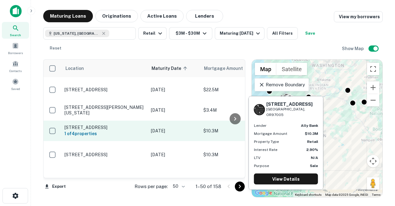
click at [116, 124] on p "[STREET_ADDRESS]" at bounding box center [105, 127] width 80 height 6
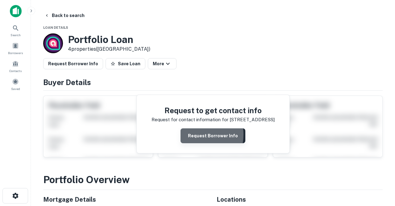
click at [193, 134] on button "Request Borrower Info" at bounding box center [213, 135] width 65 height 15
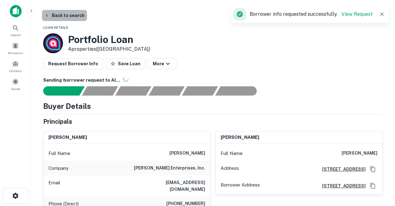
click at [75, 17] on button "Back to search" at bounding box center [64, 15] width 45 height 11
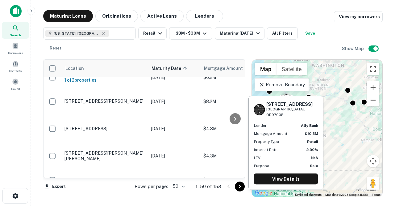
scroll to position [988, 0]
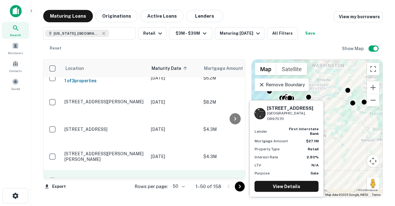
click at [123, 178] on p "[STREET_ADDRESS]" at bounding box center [105, 181] width 80 height 6
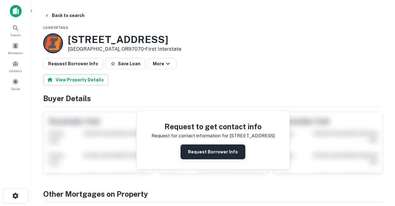
click at [197, 148] on button "Request Borrower Info" at bounding box center [213, 151] width 65 height 15
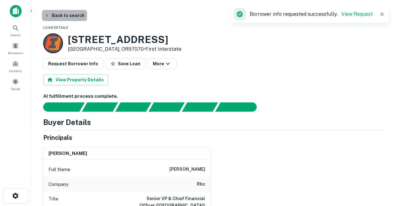
click at [76, 16] on button "Back to search" at bounding box center [64, 15] width 45 height 11
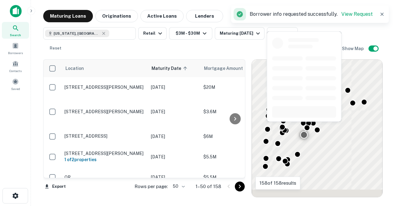
scroll to position [988, 0]
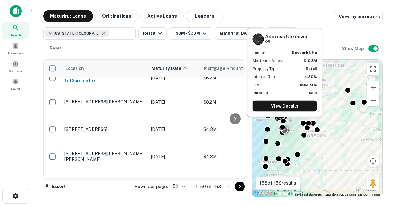
click at [101, 195] on p "Address Unknown OR" at bounding box center [105, 198] width 80 height 6
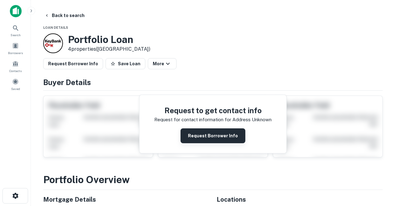
click at [203, 140] on button "Request Borrower Info" at bounding box center [213, 135] width 65 height 15
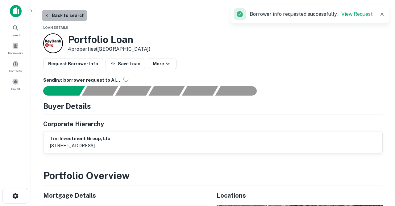
click at [66, 16] on button "Back to search" at bounding box center [64, 15] width 45 height 11
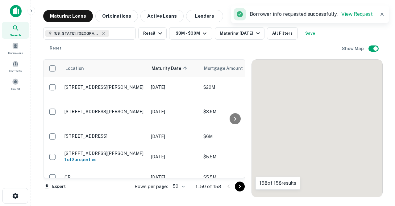
scroll to position [988, 0]
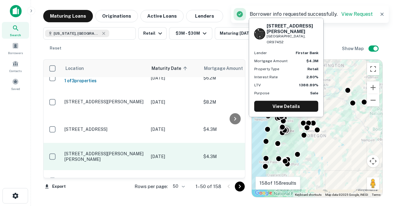
click at [97, 151] on p "[STREET_ADDRESS][PERSON_NAME][PERSON_NAME]" at bounding box center [105, 156] width 80 height 11
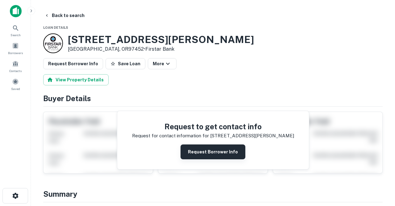
click at [202, 152] on button "Request Borrower Info" at bounding box center [213, 151] width 65 height 15
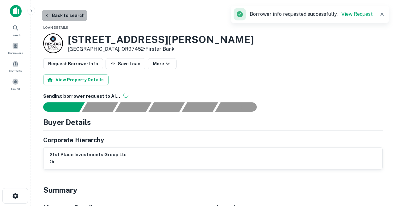
click at [69, 16] on button "Back to search" at bounding box center [64, 15] width 45 height 11
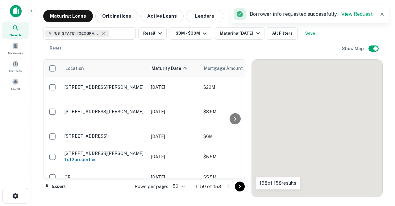
scroll to position [988, 0]
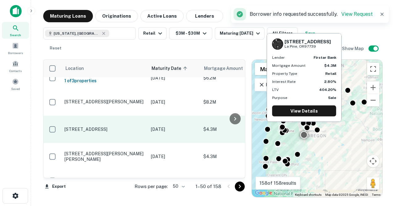
click at [100, 126] on p "[STREET_ADDRESS]" at bounding box center [105, 129] width 80 height 6
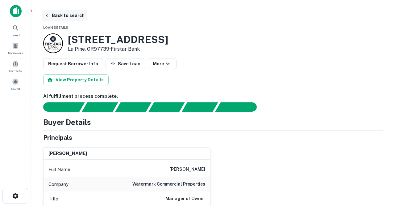
click at [69, 14] on button "Back to search" at bounding box center [64, 15] width 45 height 11
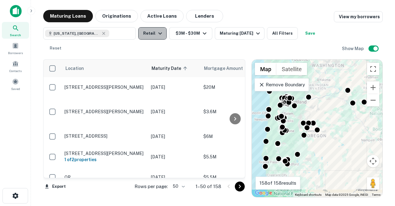
click at [162, 32] on icon "button" at bounding box center [160, 33] width 7 height 7
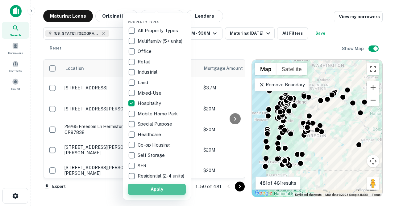
click at [155, 188] on button "Apply" at bounding box center [157, 188] width 58 height 11
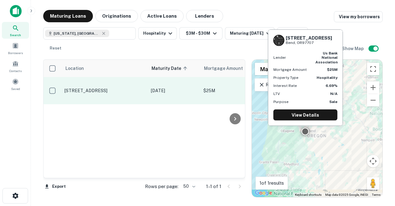
click at [111, 89] on p "18050 Lava Springs Lp Loop Bend, OR97707" at bounding box center [105, 91] width 80 height 6
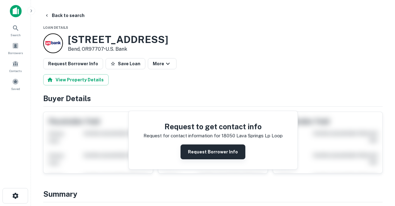
click at [200, 151] on button "Request Borrower Info" at bounding box center [213, 151] width 65 height 15
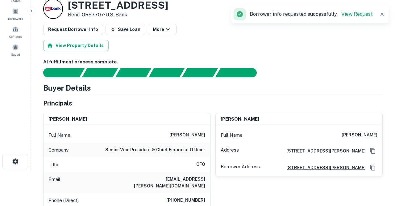
scroll to position [46, 0]
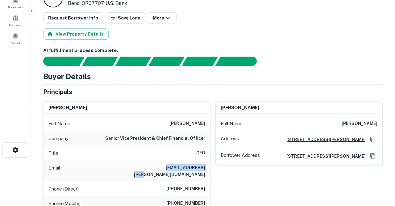
drag, startPoint x: 160, startPoint y: 166, endPoint x: 202, endPoint y: 170, distance: 42.8
click at [202, 170] on div "Email ccurrie@lowe-re.com" at bounding box center [127, 170] width 167 height 21
copy h6 "ccurrie@lowe-re.com"
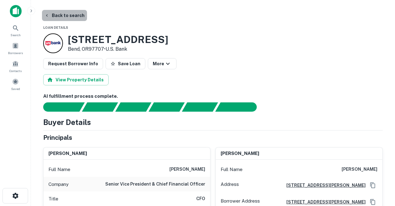
click at [73, 16] on button "Back to search" at bounding box center [64, 15] width 45 height 11
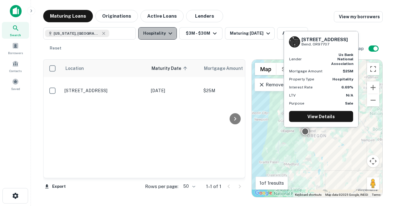
click at [170, 34] on icon "button" at bounding box center [171, 33] width 4 height 2
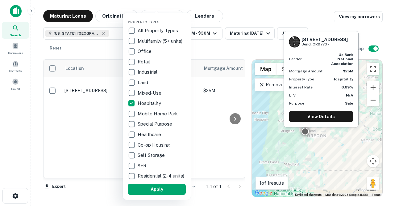
click at [170, 34] on p "All Property Types" at bounding box center [159, 30] width 42 height 7
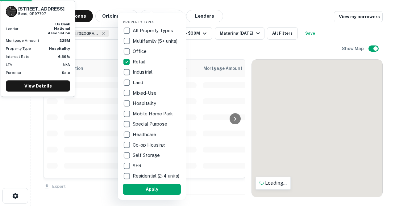
click at [195, 87] on div at bounding box center [197, 103] width 395 height 206
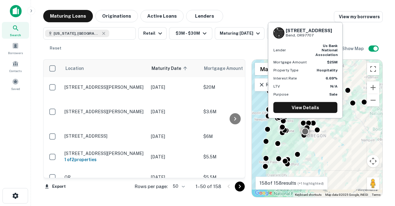
click at [111, 35] on div "Property Types All Property Types Multifamily (5+ units) Office Retail Industri…" at bounding box center [197, 103] width 395 height 206
click at [81, 32] on div "Property Types All Property Types Multifamily (5+ units) Office Retail Industri…" at bounding box center [197, 103] width 395 height 206
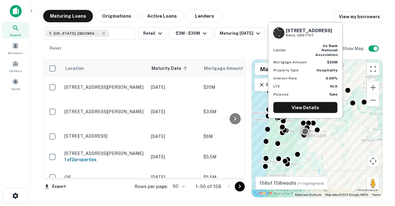
click at [88, 33] on div "Property Types All Property Types Multifamily (5+ units) Office Retail Industri…" at bounding box center [197, 103] width 395 height 206
click at [83, 35] on div "Property Types All Property Types Multifamily (5+ units) Office Retail Industri…" at bounding box center [197, 103] width 395 height 206
click at [81, 33] on div "Property Types All Property Types Multifamily (5+ units) Office Retail Industri…" at bounding box center [197, 103] width 395 height 206
click at [90, 8] on div "Property Types All Property Types Multifamily (5+ units) Office Retail Industri…" at bounding box center [197, 103] width 395 height 206
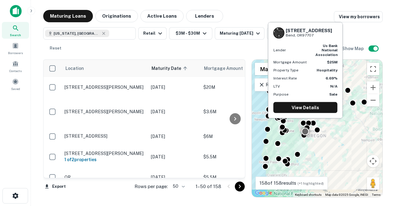
click at [114, 66] on div "Property Types All Property Types Multifamily (5+ units) Office Retail Industri…" at bounding box center [197, 103] width 395 height 206
click at [115, 73] on div "Property Types All Property Types Multifamily (5+ units) Office Retail Industri…" at bounding box center [197, 103] width 395 height 206
click at [227, 14] on div "Property Types All Property Types Multifamily (5+ units) Office Retail Industri…" at bounding box center [197, 103] width 395 height 206
click at [160, 34] on p "All Property Types" at bounding box center [153, 35] width 31 height 4
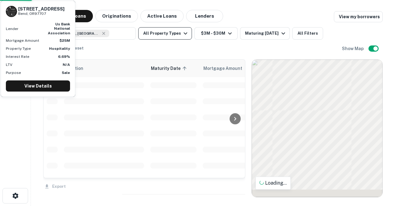
click at [183, 32] on icon "button" at bounding box center [185, 33] width 7 height 7
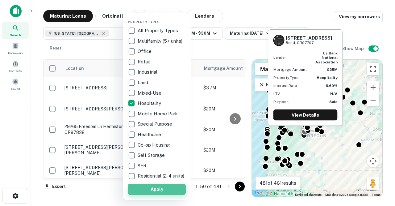
click at [158, 191] on button "Apply" at bounding box center [157, 188] width 58 height 11
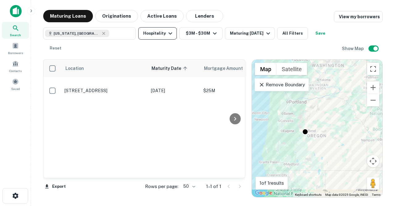
click at [162, 34] on button "Hospitality" at bounding box center [157, 33] width 39 height 12
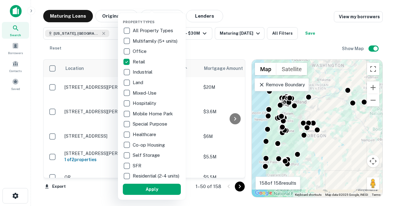
click at [110, 25] on div at bounding box center [197, 103] width 395 height 206
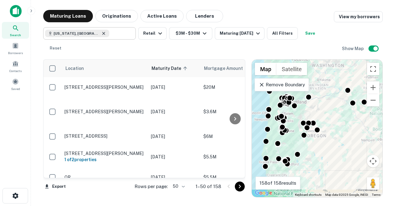
click at [102, 33] on icon at bounding box center [103, 33] width 3 height 3
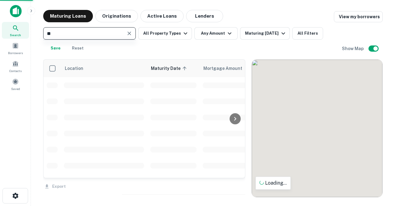
type input "*"
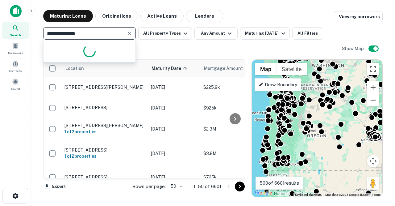
type input "**********"
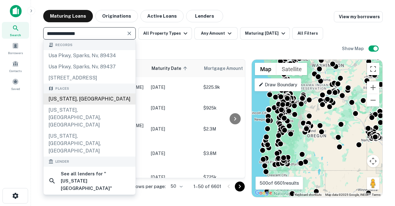
click at [72, 99] on div "Washington, USA" at bounding box center [90, 98] width 92 height 11
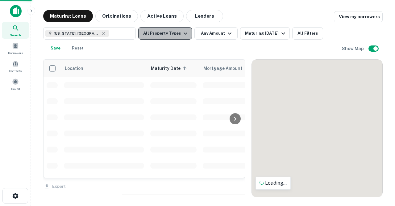
click at [173, 32] on button "All Property Types" at bounding box center [165, 33] width 54 height 12
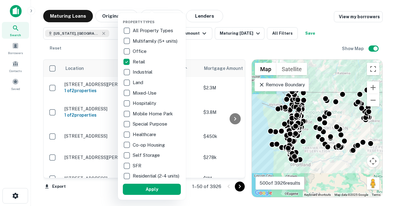
click at [206, 34] on div at bounding box center [197, 103] width 395 height 206
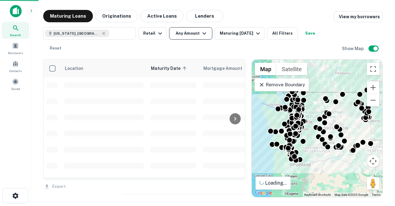
click at [206, 34] on icon "button" at bounding box center [204, 33] width 7 height 7
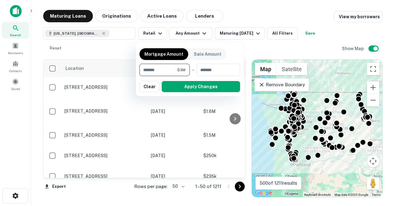
type input "*******"
type input "********"
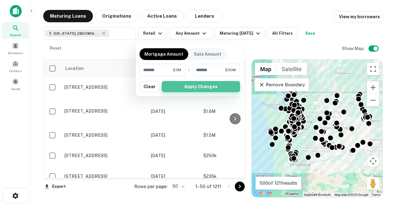
click at [193, 84] on button "Apply Changes" at bounding box center [201, 86] width 78 height 11
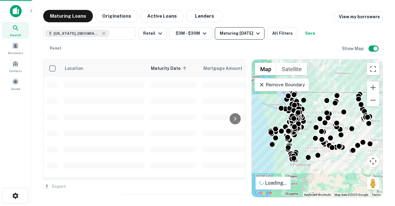
click at [242, 37] on button "Maturing In 6 Months" at bounding box center [240, 33] width 50 height 12
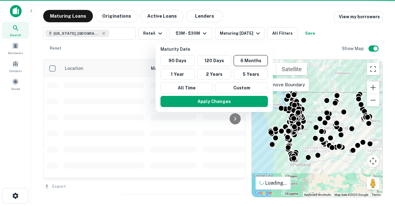
click at [188, 74] on button "1 Year" at bounding box center [178, 74] width 34 height 11
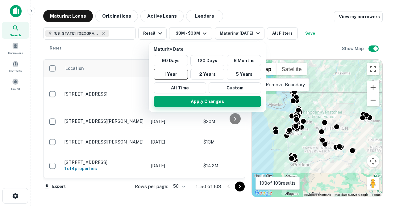
click at [207, 103] on button "Apply Changes" at bounding box center [207, 101] width 107 height 11
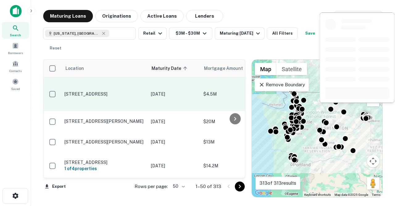
click at [124, 91] on p "7111 N Division St Spokane, WA99208" at bounding box center [105, 94] width 80 height 6
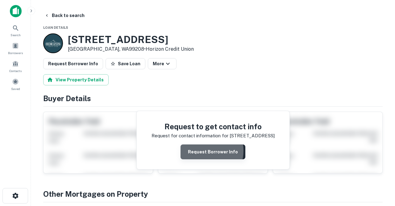
click at [204, 150] on button "Request Borrower Info" at bounding box center [213, 151] width 65 height 15
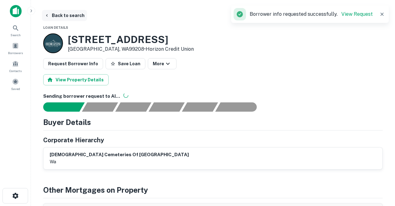
click at [78, 15] on button "Back to search" at bounding box center [64, 15] width 45 height 11
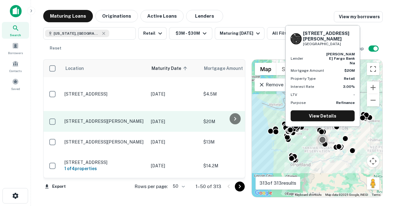
click at [113, 118] on p "1910 Rudkin Rd Union Gap, WA98903" at bounding box center [105, 121] width 80 height 6
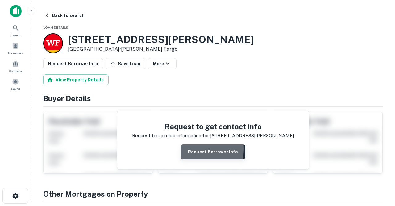
click at [195, 149] on button "Request Borrower Info" at bounding box center [213, 151] width 65 height 15
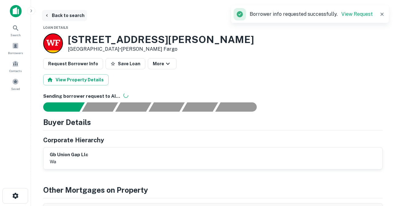
click at [77, 17] on button "Back to search" at bounding box center [64, 15] width 45 height 11
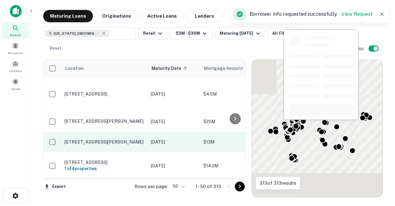
click at [111, 139] on p "12599 Thompson Rd Anacortes, WA98221" at bounding box center [105, 142] width 80 height 6
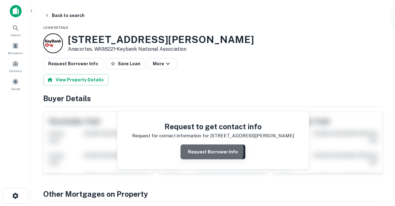
click at [200, 149] on button "Request Borrower Info" at bounding box center [213, 151] width 65 height 15
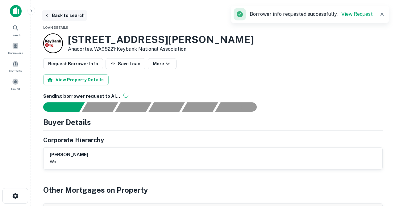
click at [79, 15] on button "Back to search" at bounding box center [64, 15] width 45 height 11
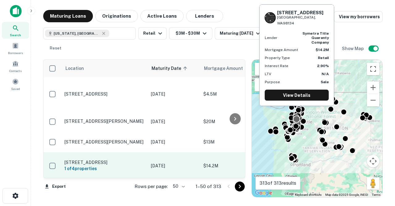
click at [118, 159] on p "2763 4th Ave S Seattle, WA98134" at bounding box center [105, 162] width 80 height 6
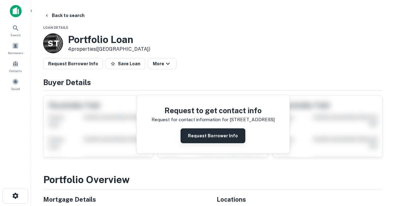
click at [194, 137] on button "Request Borrower Info" at bounding box center [213, 135] width 65 height 15
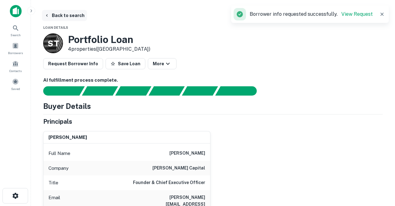
click at [78, 16] on button "Back to search" at bounding box center [64, 15] width 45 height 11
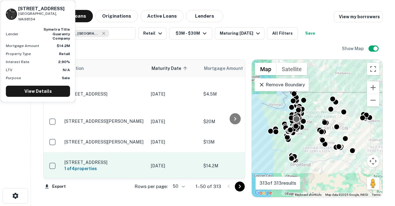
click at [139, 159] on p "2763 4th Ave S Seattle, WA98134" at bounding box center [105, 162] width 80 height 6
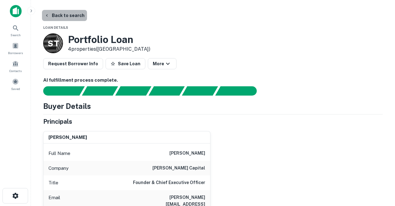
click at [68, 16] on button "Back to search" at bounding box center [64, 15] width 45 height 11
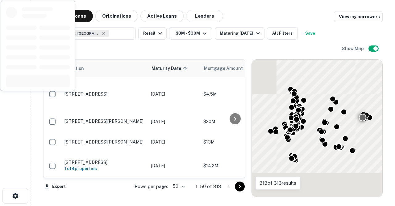
click at [113, 187] on p "1211 S Fairview Heights Rd Medical Lake, WA99022" at bounding box center [105, 190] width 80 height 6
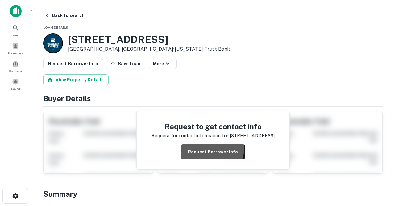
click at [198, 147] on button "Request Borrower Info" at bounding box center [213, 151] width 65 height 15
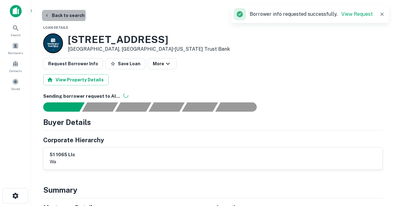
click at [63, 15] on button "Back to search" at bounding box center [64, 15] width 45 height 11
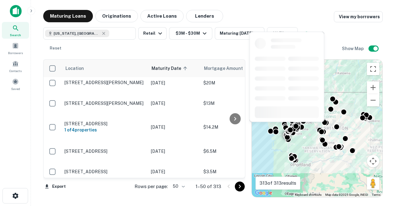
scroll to position [74, 0]
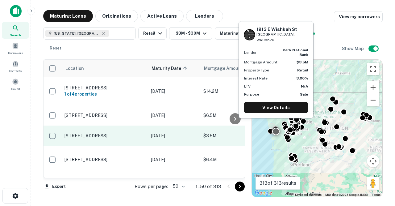
click at [113, 133] on p "1213 E Wishkah St Aberdeen, WA98520" at bounding box center [105, 136] width 80 height 6
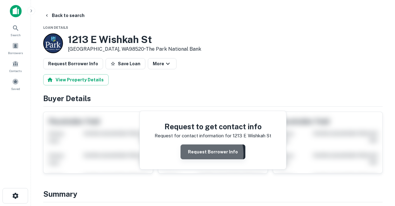
click at [202, 153] on button "Request Borrower Info" at bounding box center [213, 151] width 65 height 15
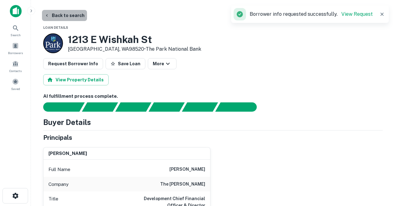
click at [77, 16] on button "Back to search" at bounding box center [64, 15] width 45 height 11
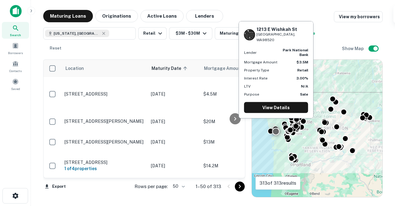
scroll to position [74, 0]
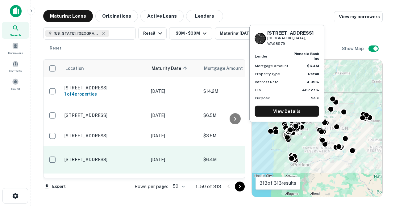
click at [125, 157] on p "6301 196th Ave Sw Rochester, WA98579" at bounding box center [105, 160] width 80 height 6
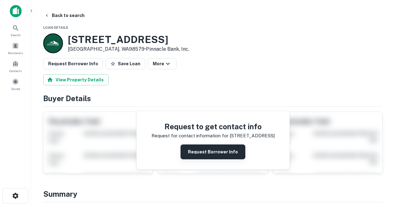
click at [197, 153] on button "Request Borrower Info" at bounding box center [213, 151] width 65 height 15
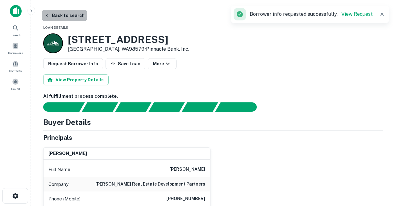
click at [73, 15] on button "Back to search" at bounding box center [64, 15] width 45 height 11
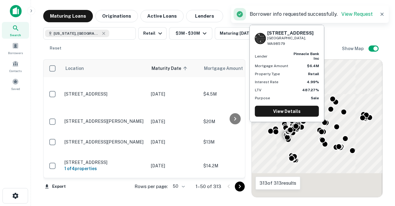
scroll to position [106, 0]
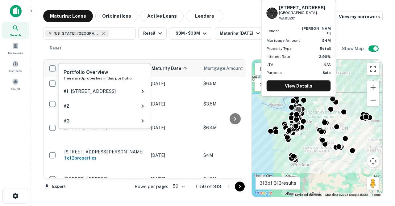
click at [120, 132] on div "Portfolio Overview There are 3 properties in this portfolio # 1 2725 32nd Ave N…" at bounding box center [105, 98] width 94 height 70
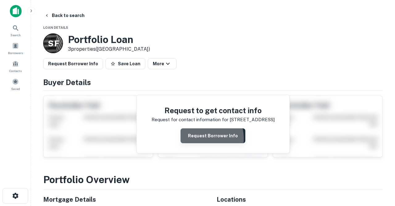
click at [200, 138] on button "Request Borrower Info" at bounding box center [213, 135] width 65 height 15
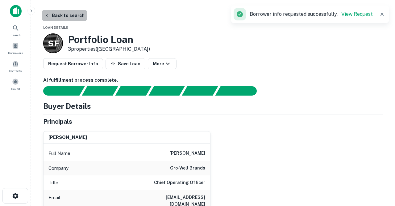
click at [73, 16] on button "Back to search" at bounding box center [64, 15] width 45 height 11
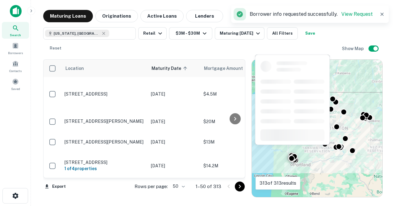
scroll to position [106, 0]
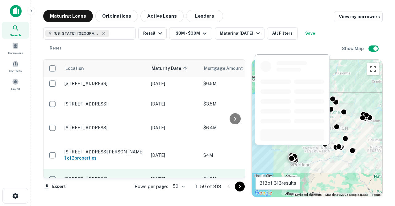
click at [128, 176] on p "[STREET_ADDRESS]" at bounding box center [105, 179] width 80 height 6
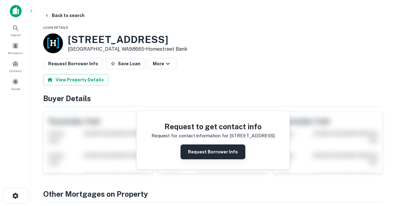
click at [198, 151] on button "Request Borrower Info" at bounding box center [213, 151] width 65 height 15
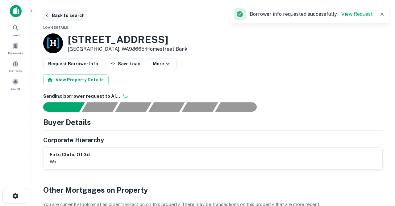
click at [75, 16] on button "Back to search" at bounding box center [64, 15] width 45 height 11
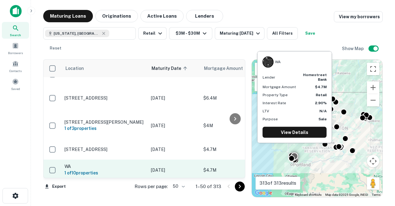
scroll to position [168, 0]
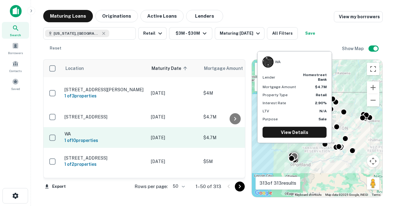
click at [162, 134] on p "[DATE]" at bounding box center [174, 137] width 46 height 7
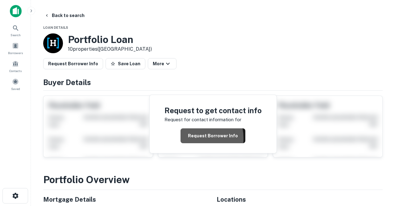
click at [192, 138] on button "Request Borrower Info" at bounding box center [213, 135] width 65 height 15
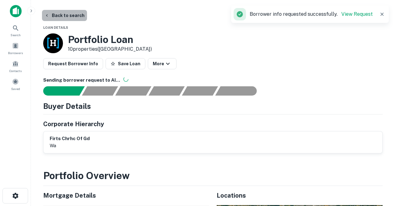
click at [68, 14] on button "Back to search" at bounding box center [64, 15] width 45 height 11
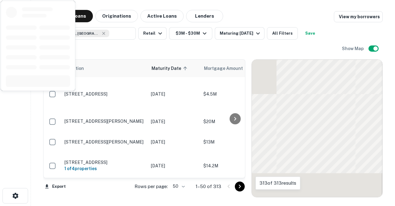
scroll to position [203, 0]
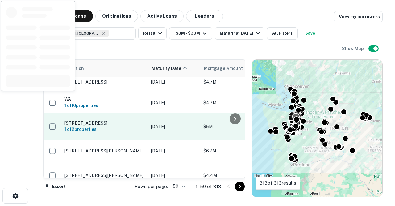
click at [127, 120] on p "[STREET_ADDRESS]" at bounding box center [105, 123] width 80 height 6
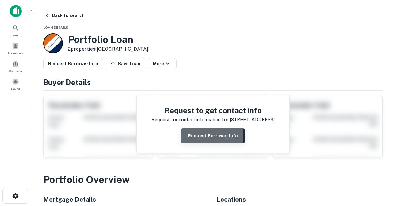
click at [195, 136] on button "Request Borrower Info" at bounding box center [213, 135] width 65 height 15
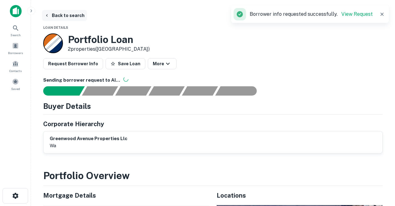
click at [76, 15] on button "Back to search" at bounding box center [64, 15] width 45 height 11
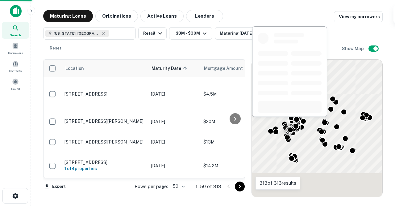
scroll to position [203, 0]
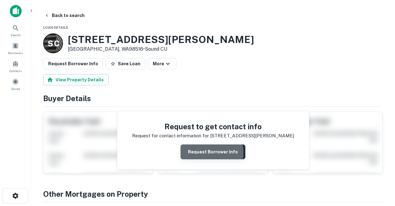
click at [206, 152] on button "Request Borrower Info" at bounding box center [213, 151] width 65 height 15
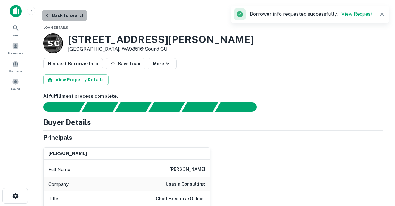
click at [73, 15] on button "Back to search" at bounding box center [64, 15] width 45 height 11
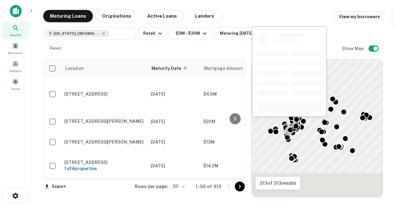
scroll to position [203, 0]
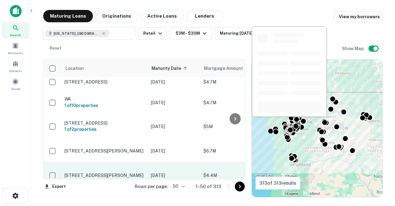
click at [154, 172] on p "[DATE]" at bounding box center [174, 175] width 46 height 7
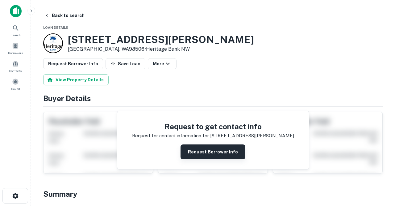
click at [195, 149] on button "Request Borrower Info" at bounding box center [213, 151] width 65 height 15
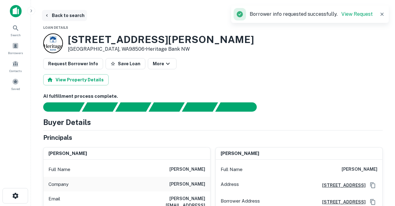
click at [76, 16] on button "Back to search" at bounding box center [64, 15] width 45 height 11
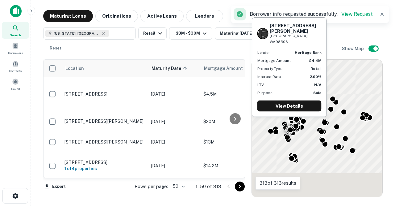
scroll to position [253, 0]
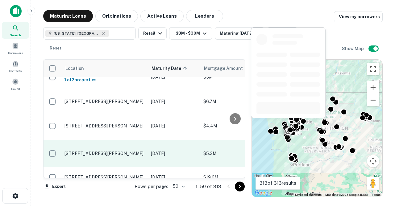
click at [125, 150] on p "[STREET_ADDRESS][PERSON_NAME]" at bounding box center [105, 153] width 80 height 6
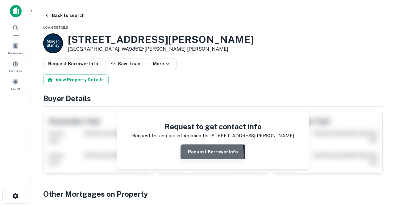
click at [190, 155] on button "Request Borrower Info" at bounding box center [213, 151] width 65 height 15
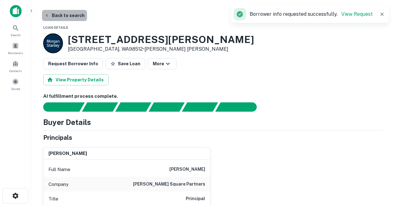
click at [71, 14] on button "Back to search" at bounding box center [64, 15] width 45 height 11
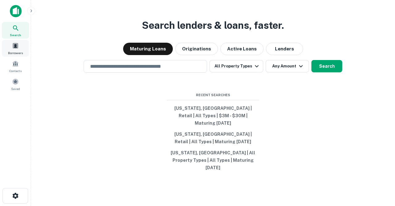
click at [17, 48] on span at bounding box center [15, 45] width 7 height 7
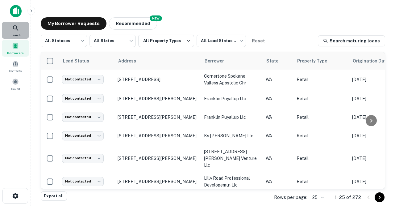
click at [17, 29] on icon at bounding box center [15, 27] width 7 height 7
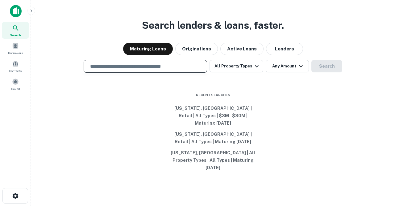
click at [176, 70] on input "text" at bounding box center [145, 66] width 118 height 7
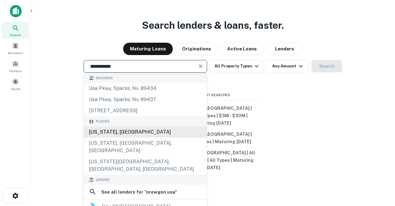
click at [129, 137] on div "[US_STATE], [GEOGRAPHIC_DATA]" at bounding box center [145, 131] width 123 height 11
type input "**********"
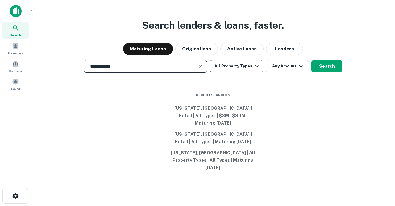
click at [238, 72] on button "All Property Types" at bounding box center [237, 66] width 54 height 12
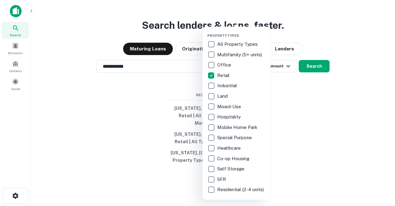
click at [290, 94] on div at bounding box center [197, 103] width 395 height 206
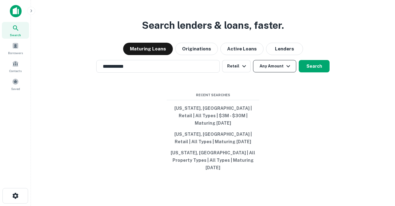
click at [276, 72] on button "Any Amount" at bounding box center [274, 66] width 43 height 12
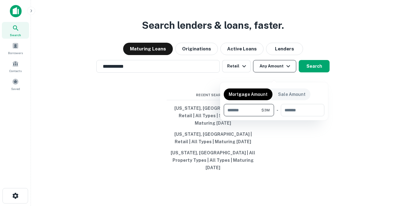
type input "*******"
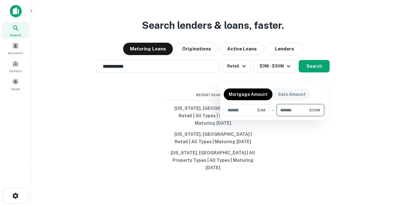
type input "********"
click at [300, 132] on div at bounding box center [197, 103] width 395 height 206
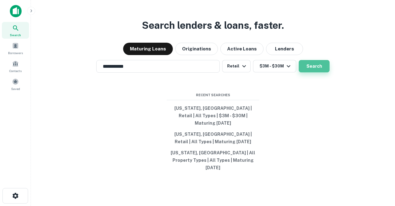
click at [304, 72] on button "Search" at bounding box center [314, 66] width 31 height 12
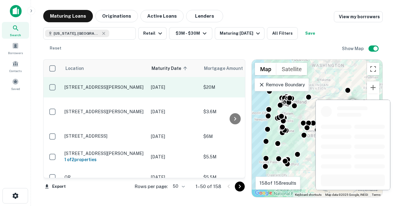
click at [162, 77] on td "[DATE]" at bounding box center [174, 87] width 53 height 20
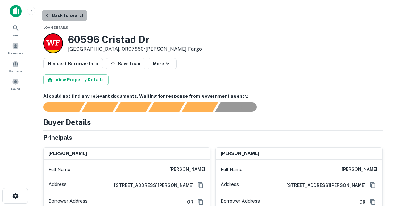
click at [78, 14] on button "Back to search" at bounding box center [64, 15] width 45 height 11
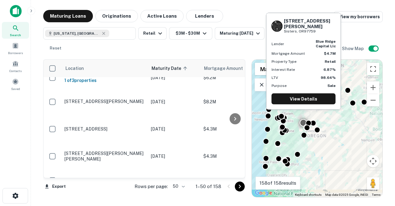
scroll to position [988, 0]
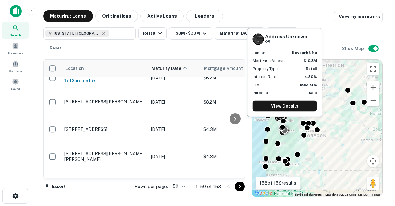
click at [149, 191] on td "[DATE]" at bounding box center [174, 201] width 53 height 20
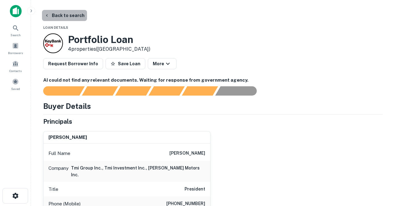
click at [74, 17] on button "Back to search" at bounding box center [64, 15] width 45 height 11
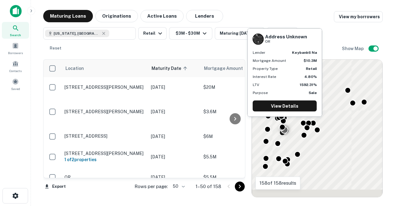
scroll to position [988, 0]
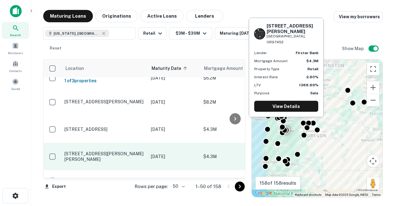
click at [153, 153] on p "[DATE]" at bounding box center [174, 156] width 46 height 7
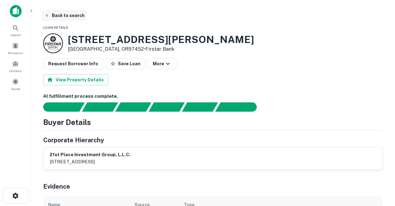
click at [71, 16] on button "Back to search" at bounding box center [64, 15] width 45 height 11
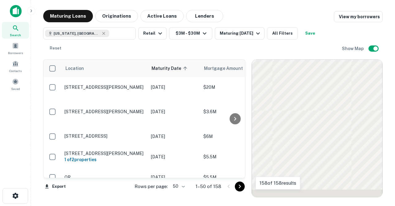
scroll to position [988, 0]
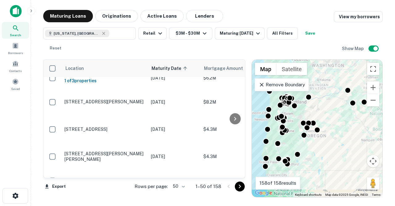
click at [238, 185] on icon "Go to next page" at bounding box center [239, 186] width 7 height 7
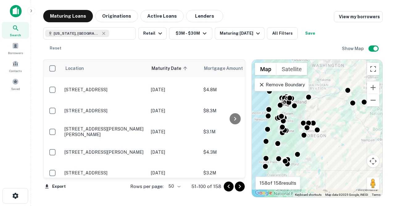
click at [179, 186] on body "Search Borrowers Contacts Saved Maturing Loans Originations Active Loans Lender…" at bounding box center [197, 103] width 395 height 206
click at [177, 192] on li "100" at bounding box center [175, 192] width 18 height 11
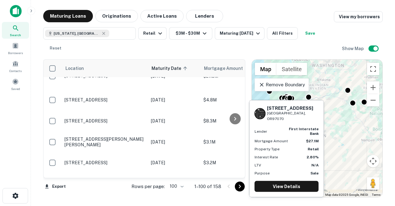
scroll to position [2099, 0]
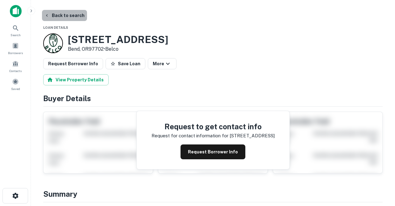
click at [72, 17] on button "Back to search" at bounding box center [64, 15] width 45 height 11
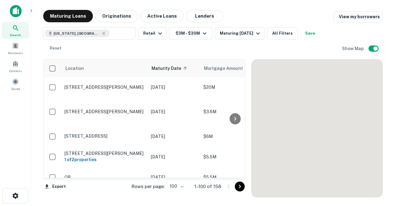
scroll to position [1491, 0]
